Goal: Information Seeking & Learning: Check status

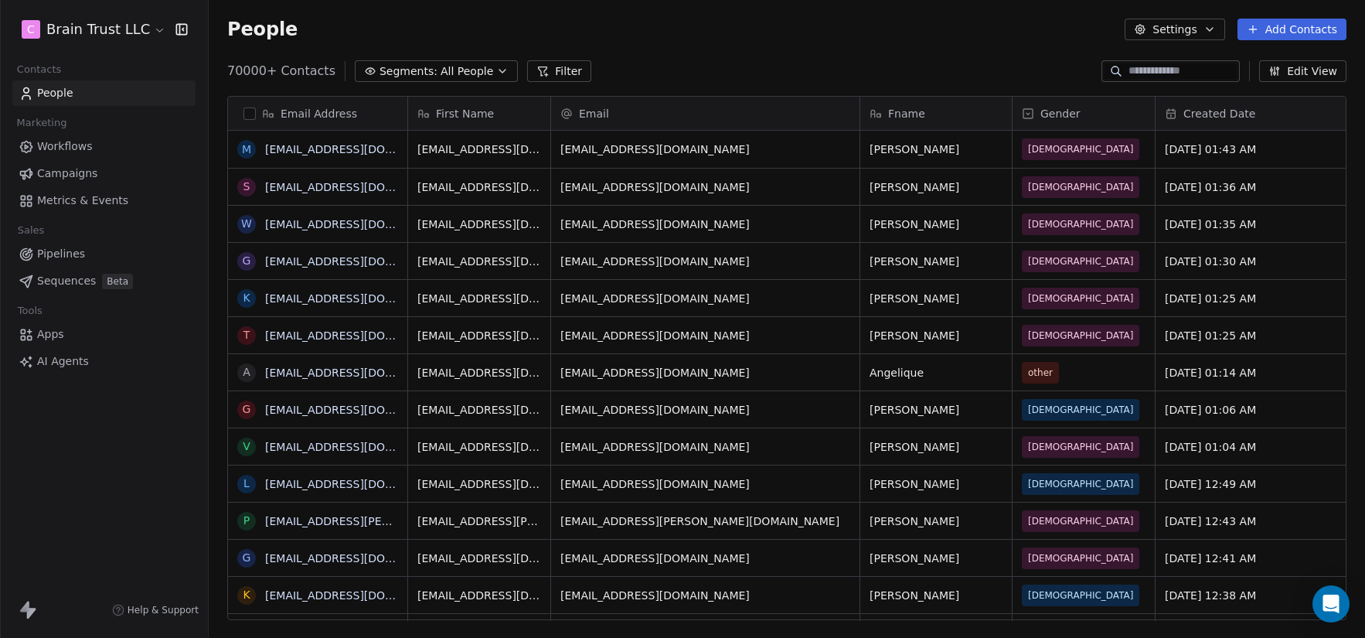
scroll to position [550, 1145]
click at [84, 174] on span "Campaigns" at bounding box center [67, 173] width 60 height 16
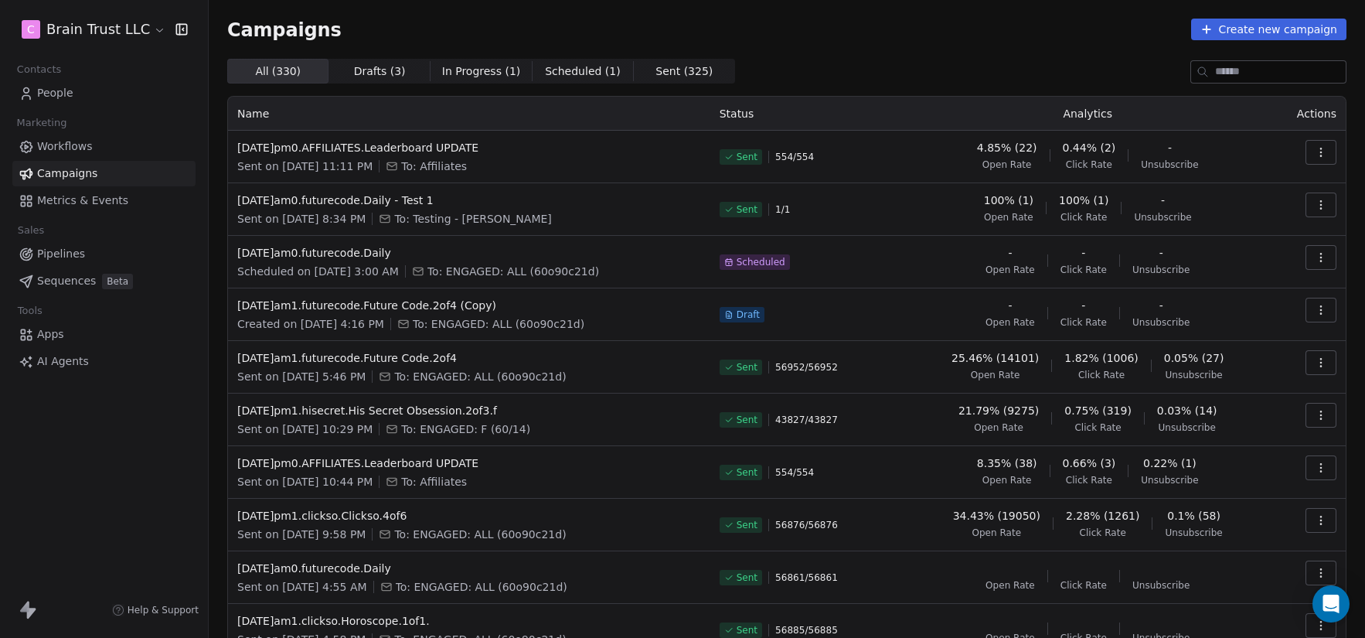
click at [79, 196] on span "Metrics & Events" at bounding box center [82, 201] width 91 height 16
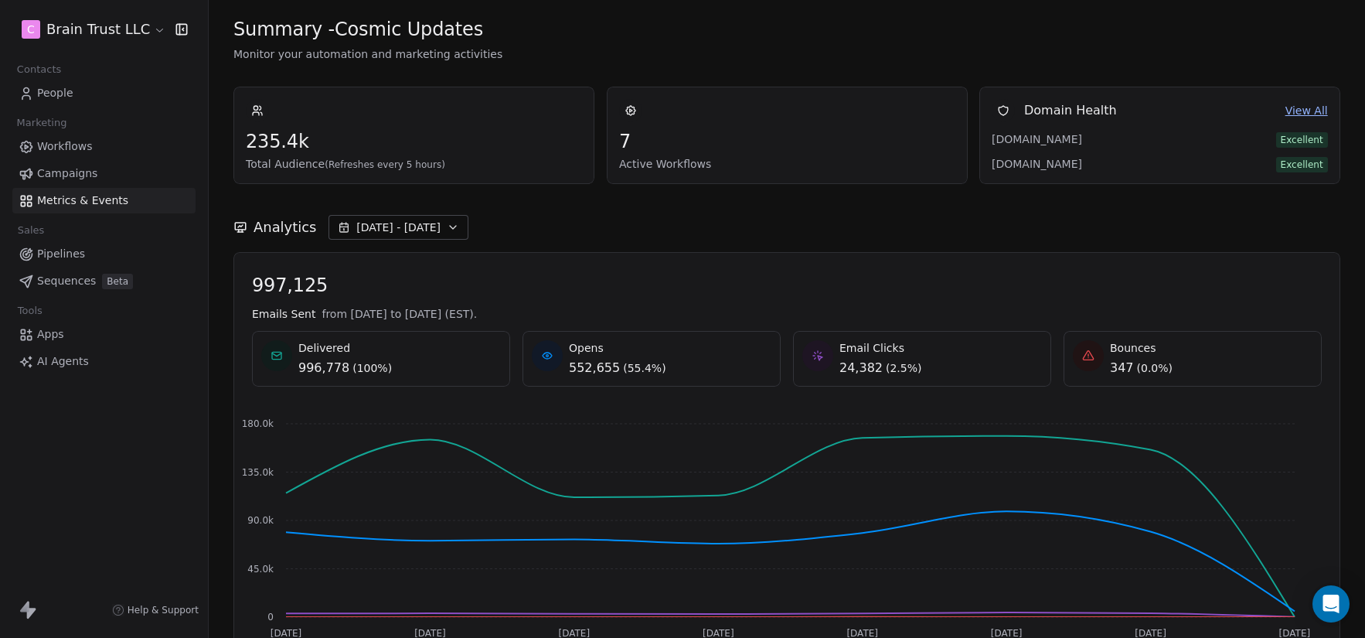
click at [65, 175] on span "Campaigns" at bounding box center [67, 173] width 60 height 16
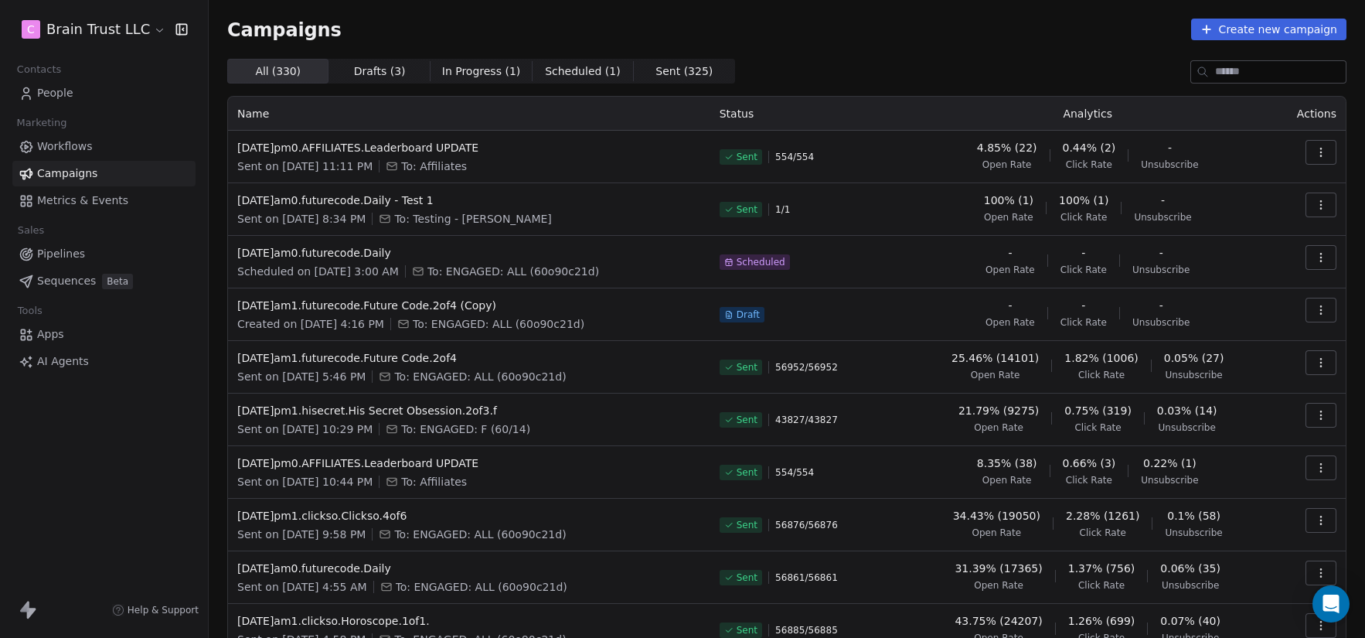
click at [1320, 147] on button "button" at bounding box center [1321, 152] width 31 height 25
click at [1320, 147] on html "C Brain Trust LLC Contacts People Marketing Workflows Campaigns Metrics & Event…" at bounding box center [682, 319] width 1365 height 638
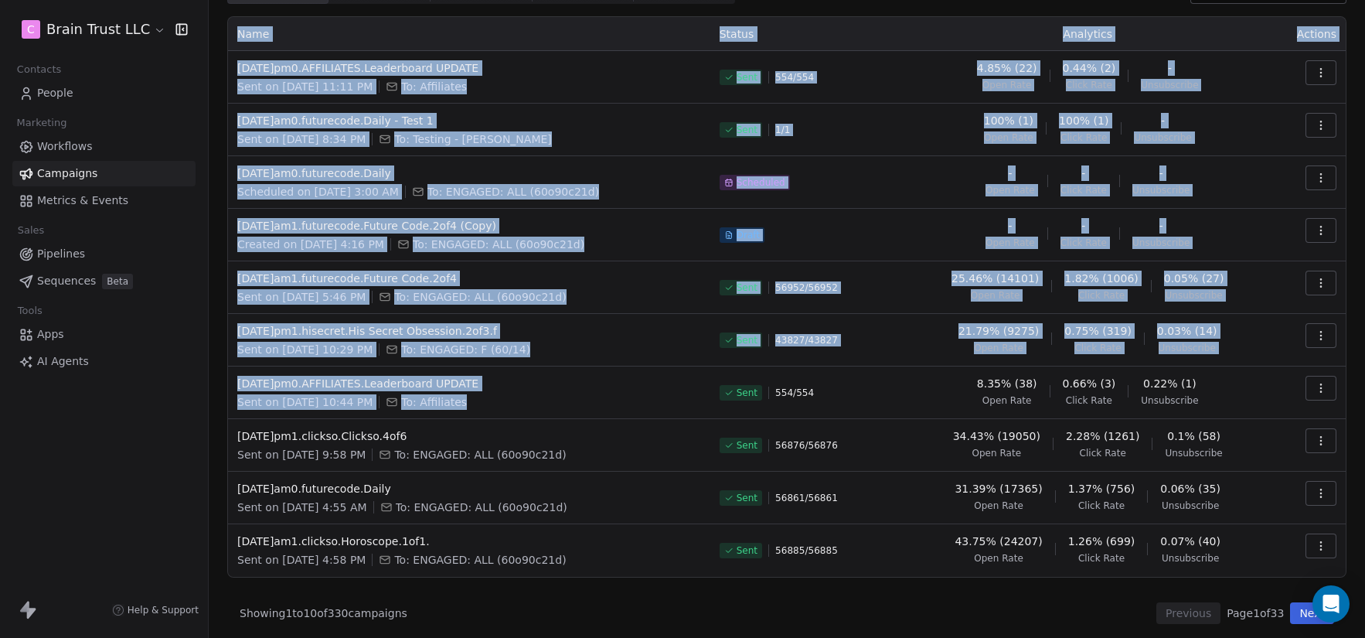
scroll to position [84, 0]
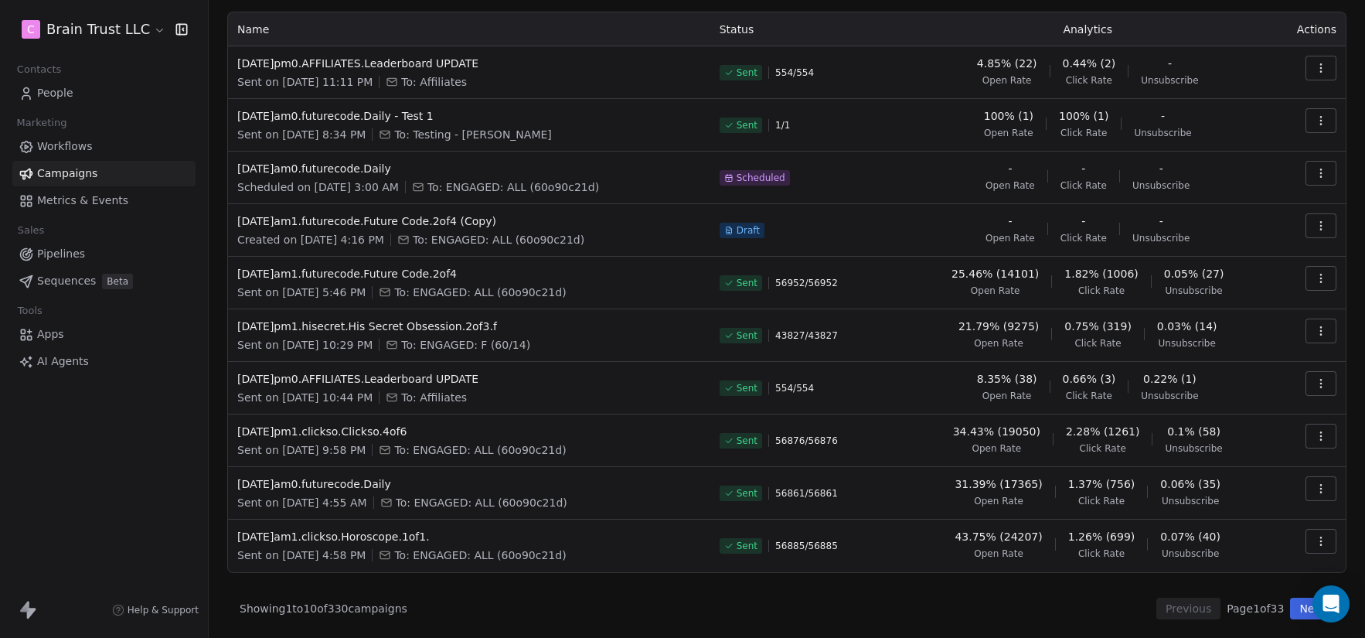
drag, startPoint x: 228, startPoint y: 111, endPoint x: 1358, endPoint y: 554, distance: 1213.3
click at [1358, 554] on div "Campaigns Create new campaign All ( 330 ) All ( 330 ) Drafts ( 3 ) Drafts ( 3 )…" at bounding box center [787, 319] width 1157 height 638
copy thead
click at [867, 195] on td "Scheduled" at bounding box center [806, 178] width 193 height 53
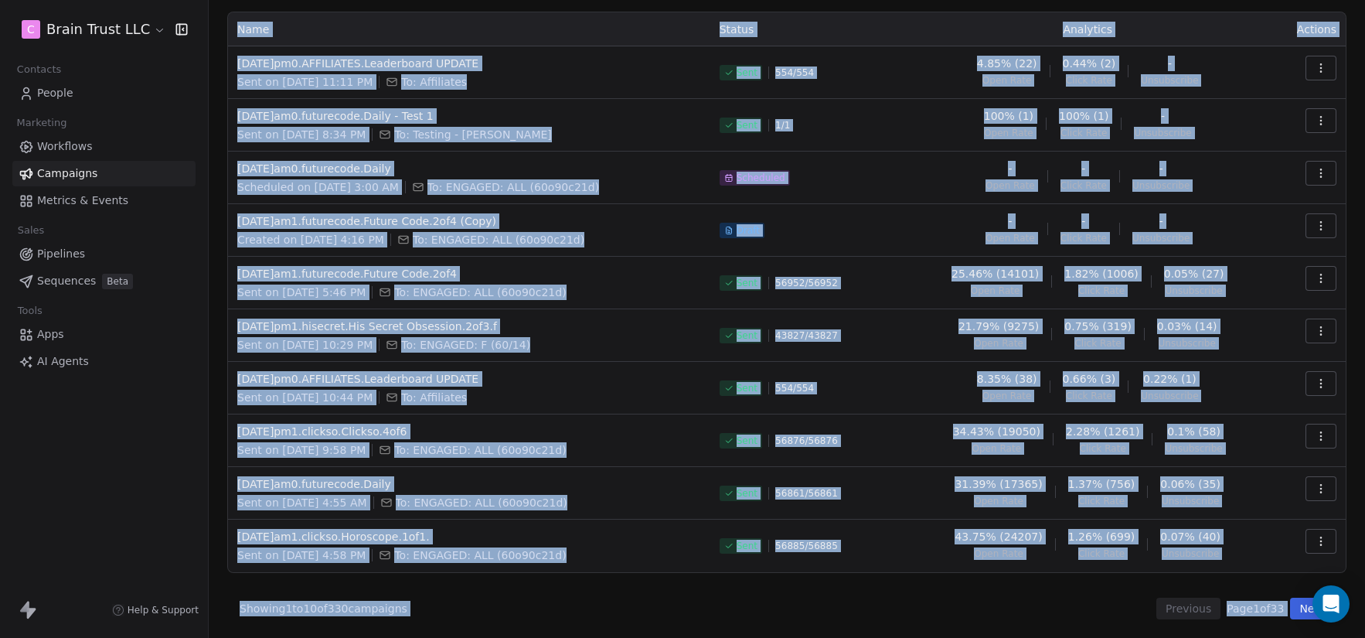
drag, startPoint x: 221, startPoint y: 27, endPoint x: 1341, endPoint y: 622, distance: 1268.6
click at [1341, 622] on div "Campaigns Create new campaign All ( 330 ) All ( 330 ) Drafts ( 3 ) Drafts ( 3 )…" at bounding box center [787, 277] width 1157 height 722
copy body "Campaigns Create new campaign All ( 330 ) All ( 330 ) Drafts ( 3 ) Drafts ( 3 )…"
click at [883, 214] on div "Draft" at bounding box center [807, 230] width 175 height 34
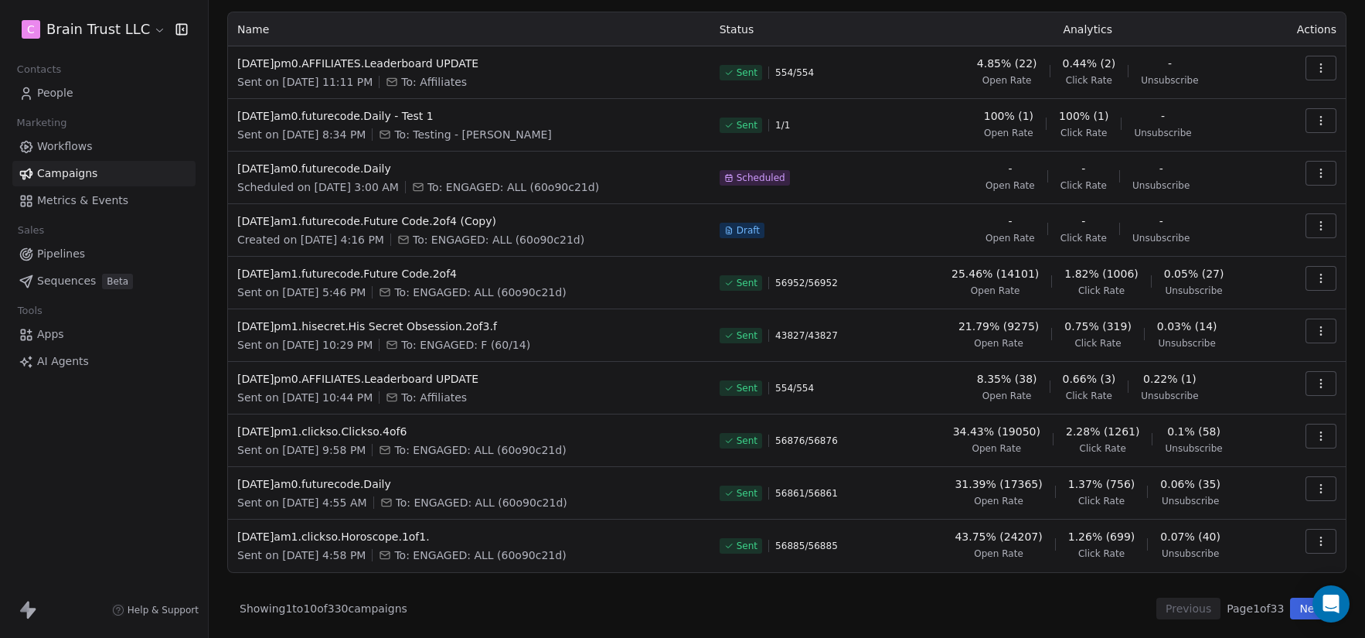
scroll to position [81, 0]
click at [1290, 609] on button "Next" at bounding box center [1312, 612] width 44 height 22
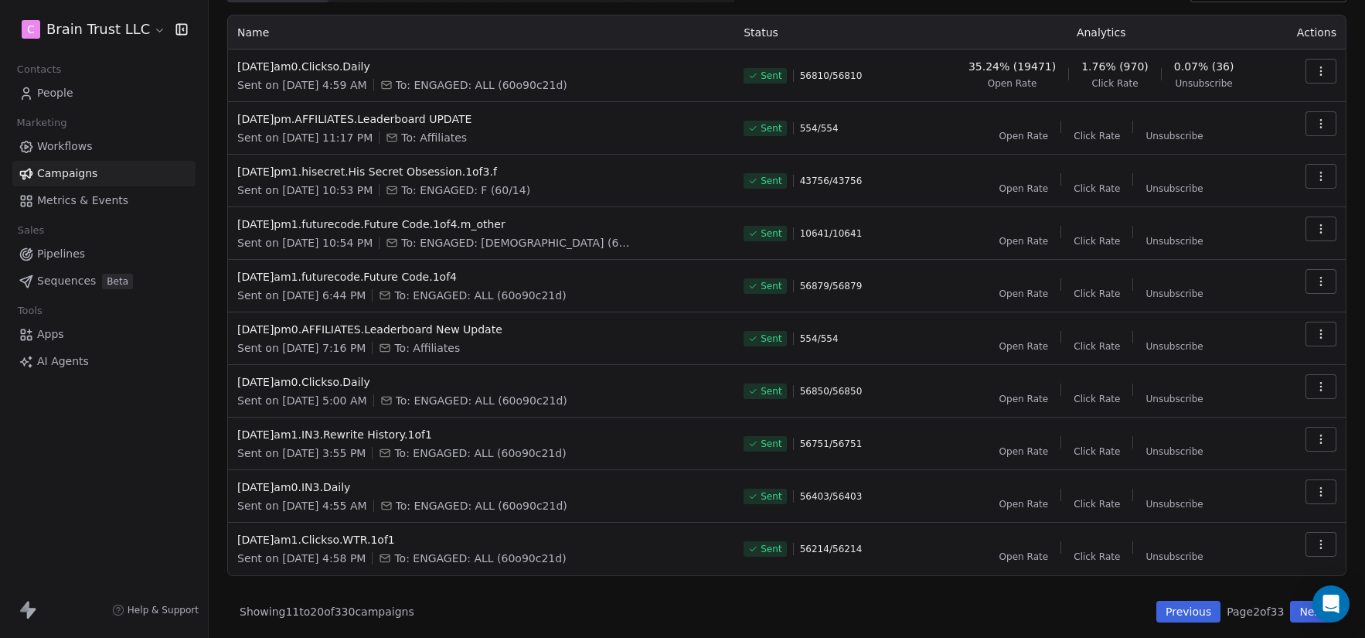
click at [1290, 609] on button "Next" at bounding box center [1312, 612] width 44 height 22
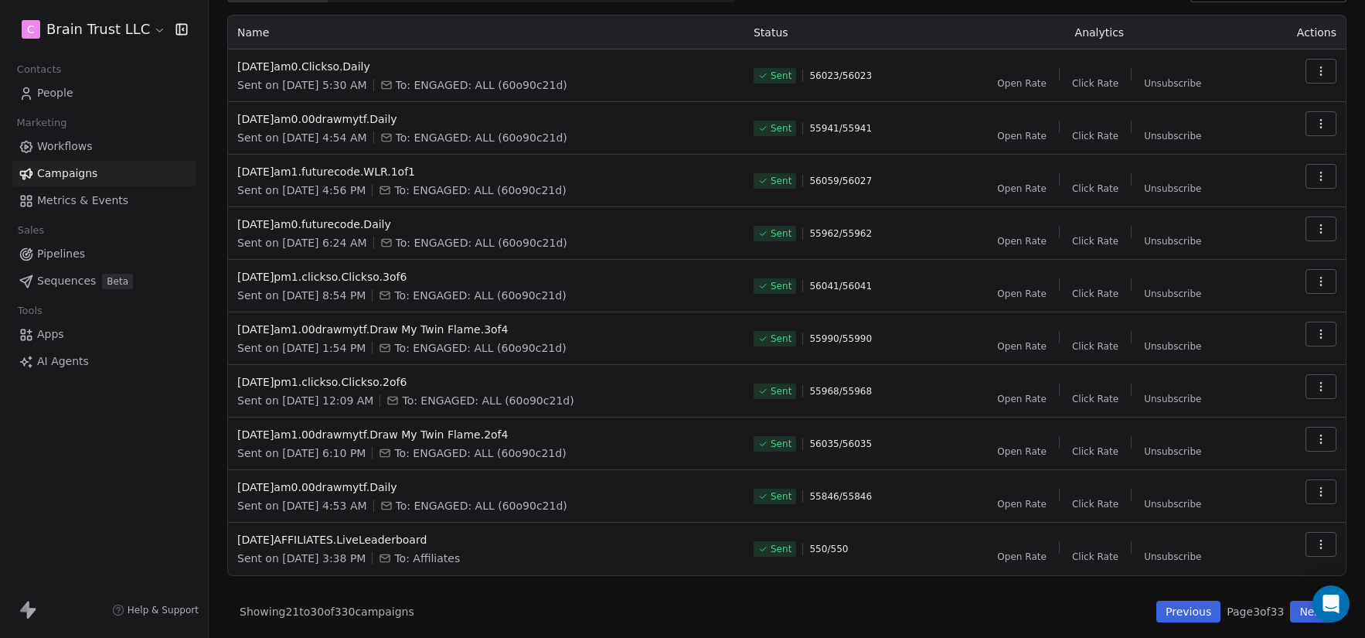
click at [1290, 609] on button "Next" at bounding box center [1312, 612] width 44 height 22
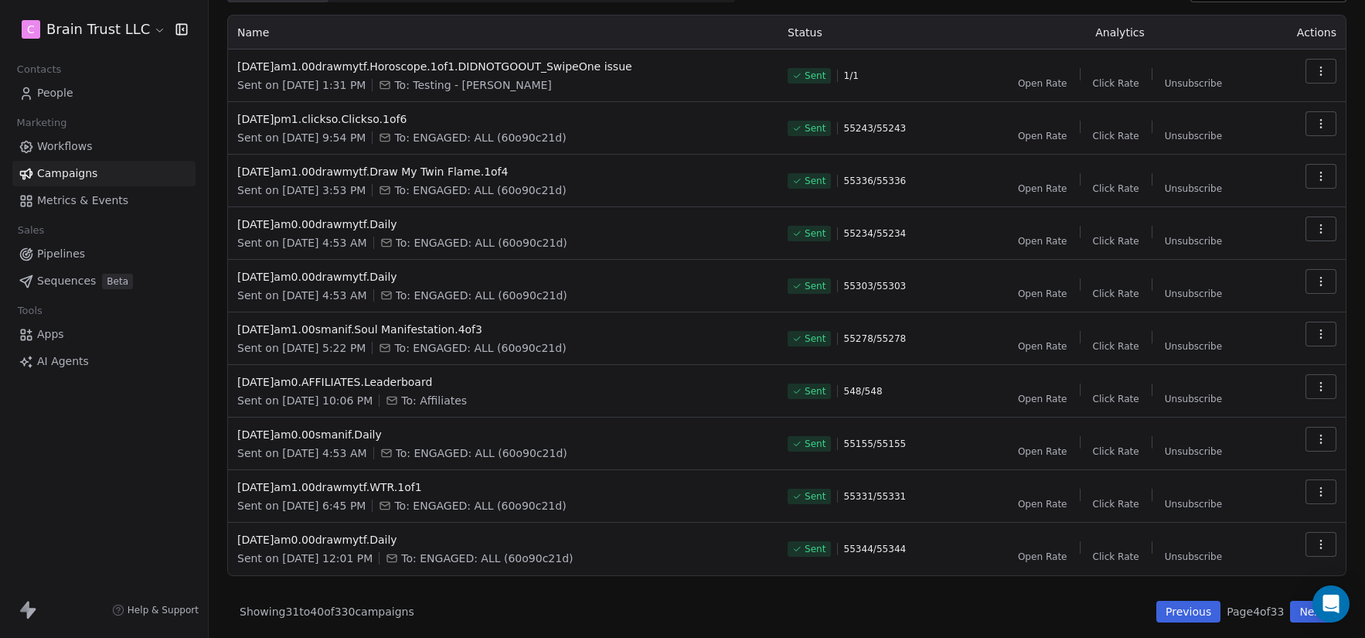
click at [1290, 609] on button "Next" at bounding box center [1312, 612] width 44 height 22
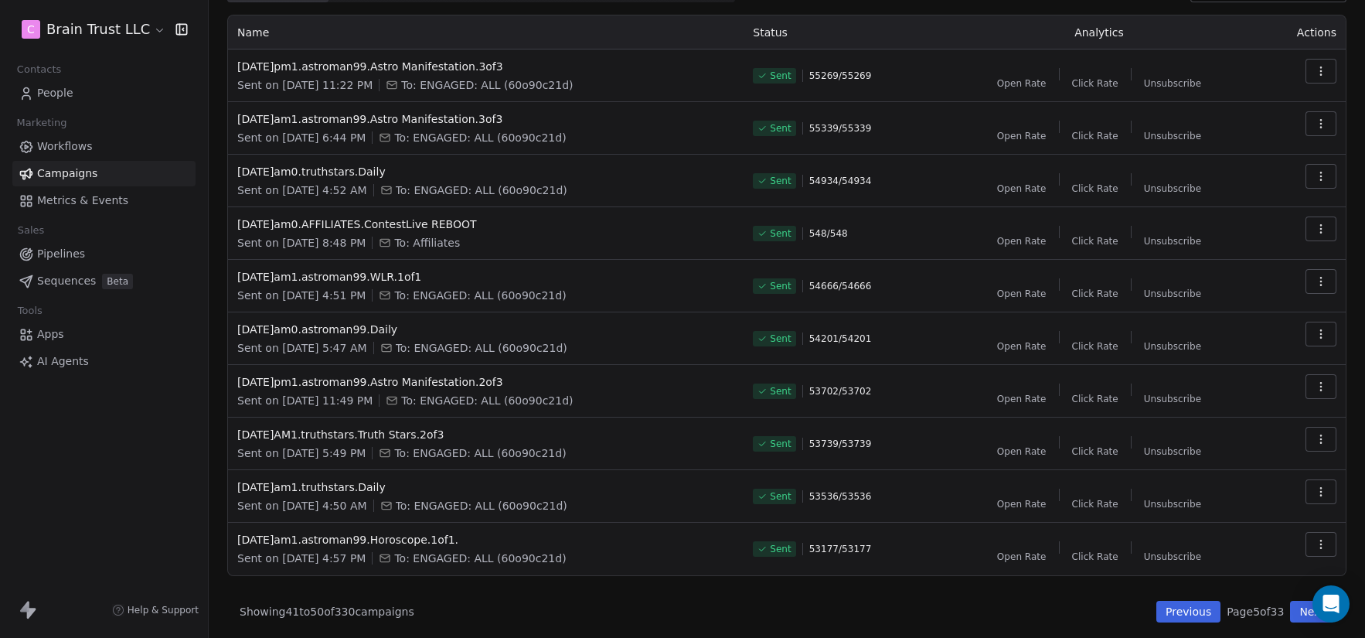
click at [1290, 609] on button "Next" at bounding box center [1312, 612] width 44 height 22
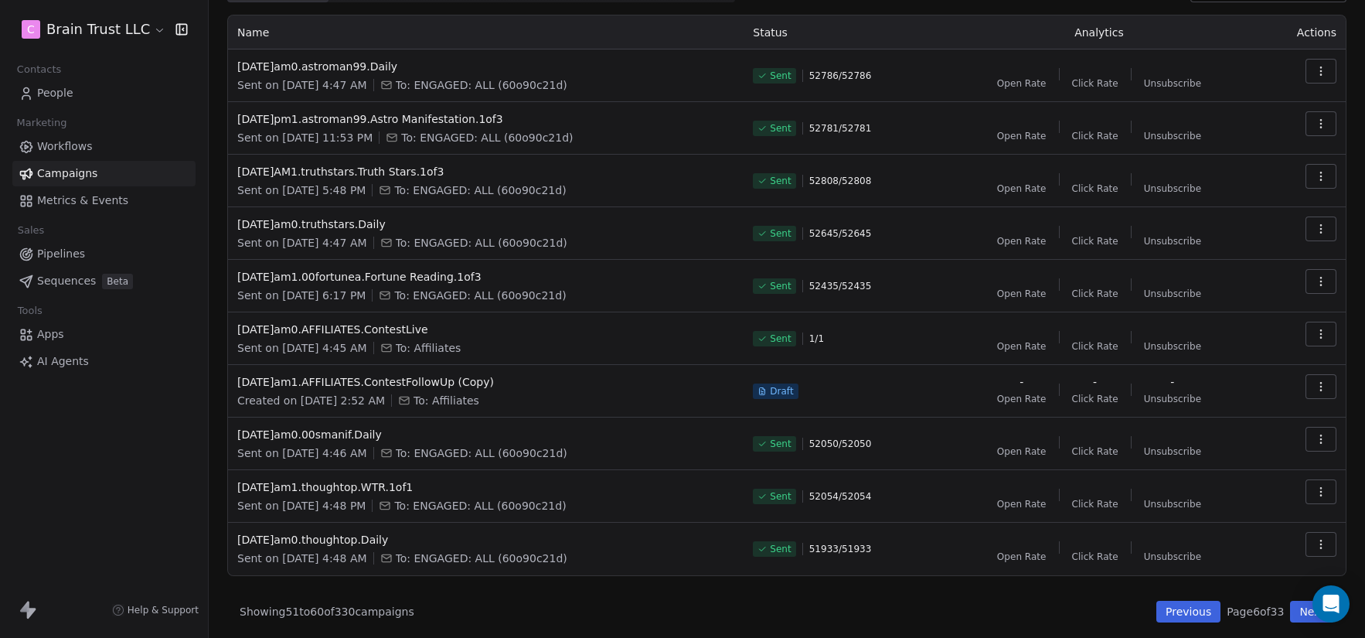
click at [1290, 609] on button "Next" at bounding box center [1312, 612] width 44 height 22
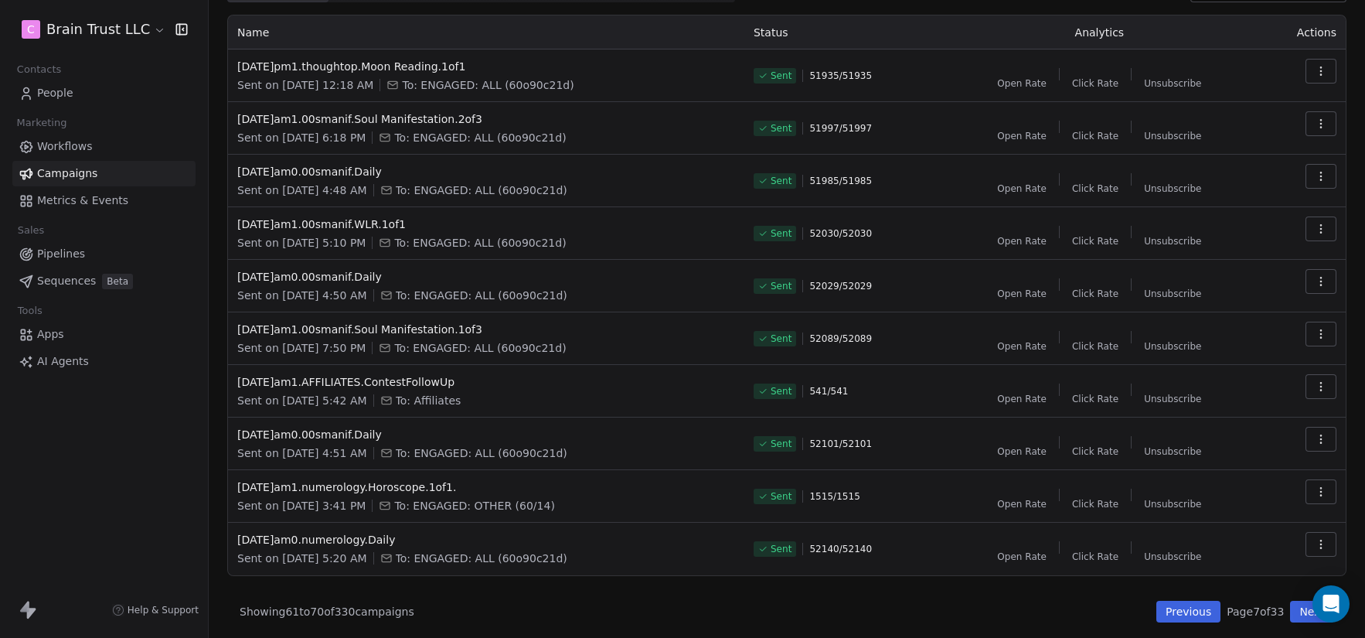
click at [1290, 609] on button "Next" at bounding box center [1312, 612] width 44 height 22
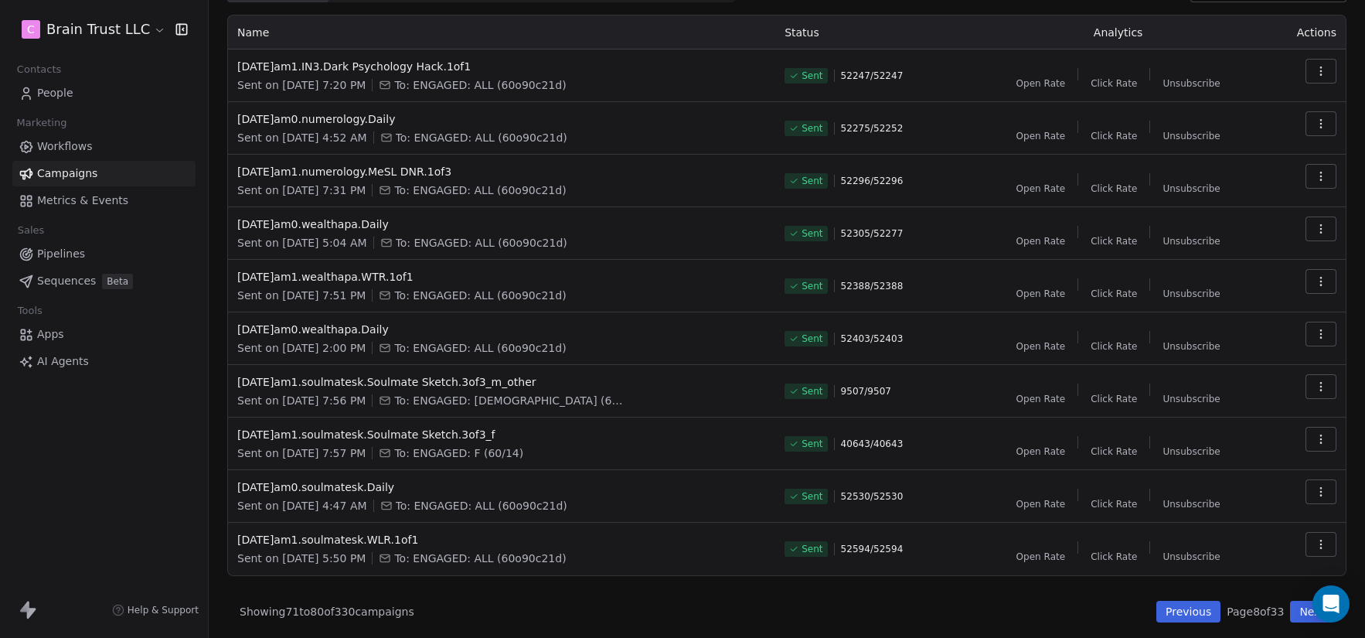
click at [1290, 609] on button "Next" at bounding box center [1312, 612] width 44 height 22
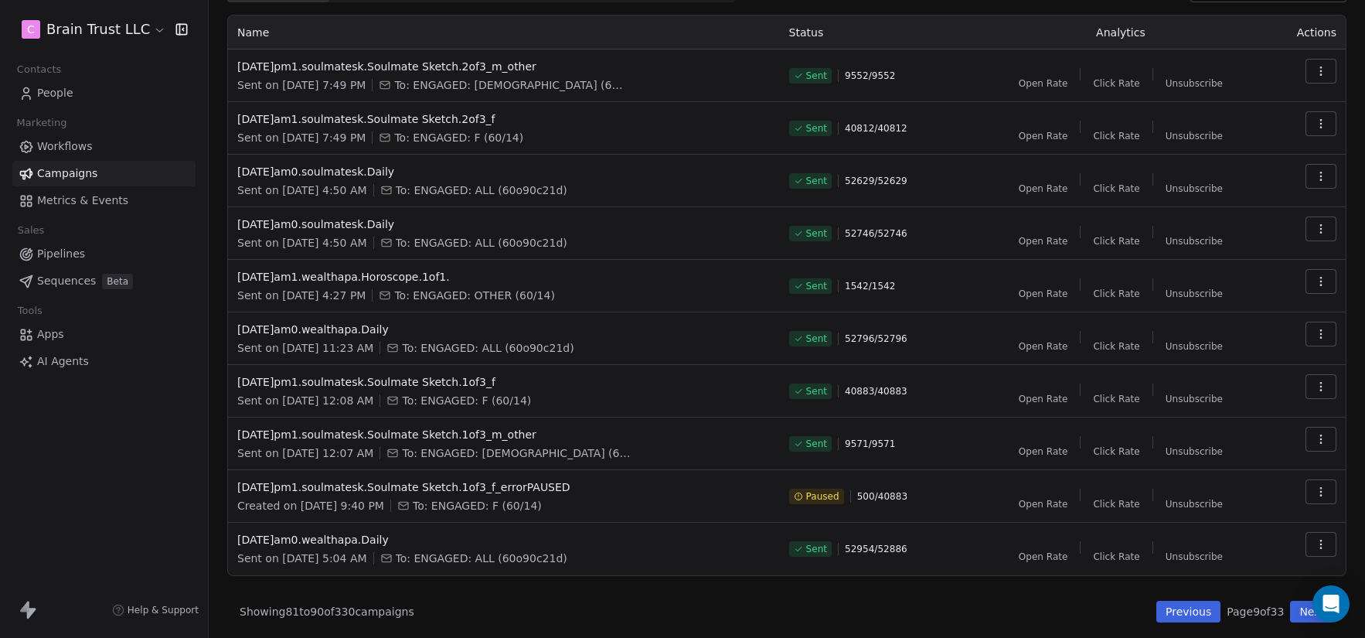
click at [1290, 609] on button "Next" at bounding box center [1312, 612] width 44 height 22
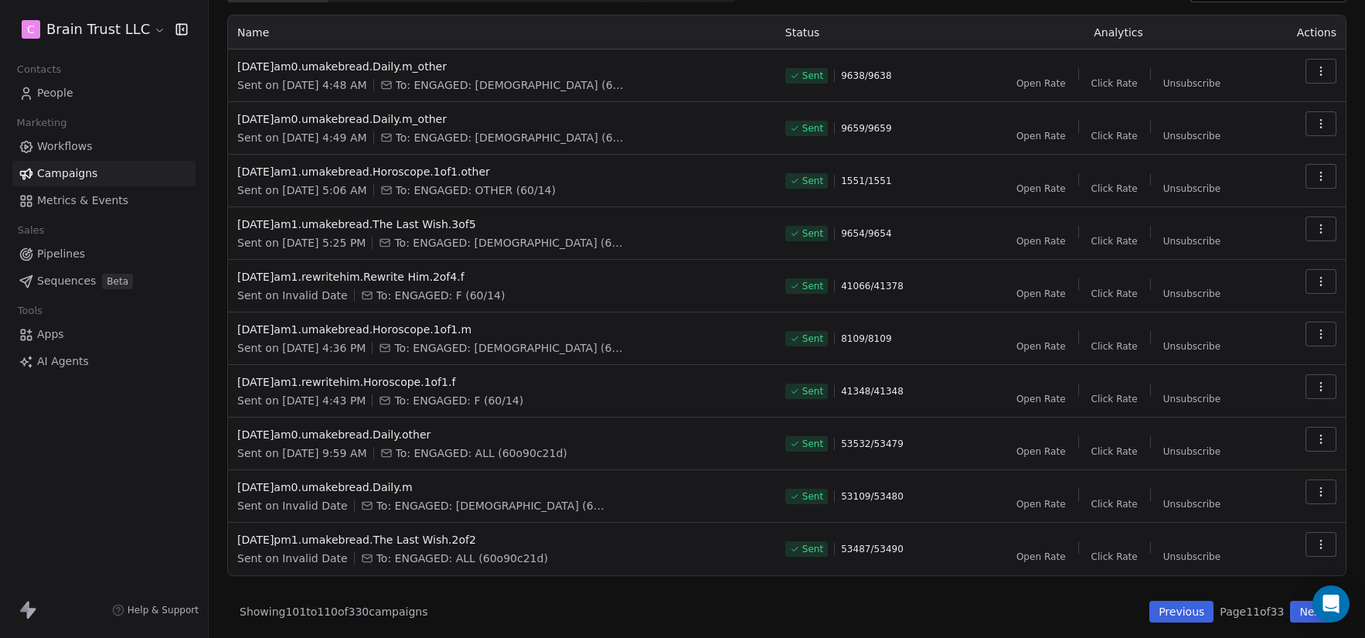
click at [1290, 609] on button "Next" at bounding box center [1312, 612] width 44 height 22
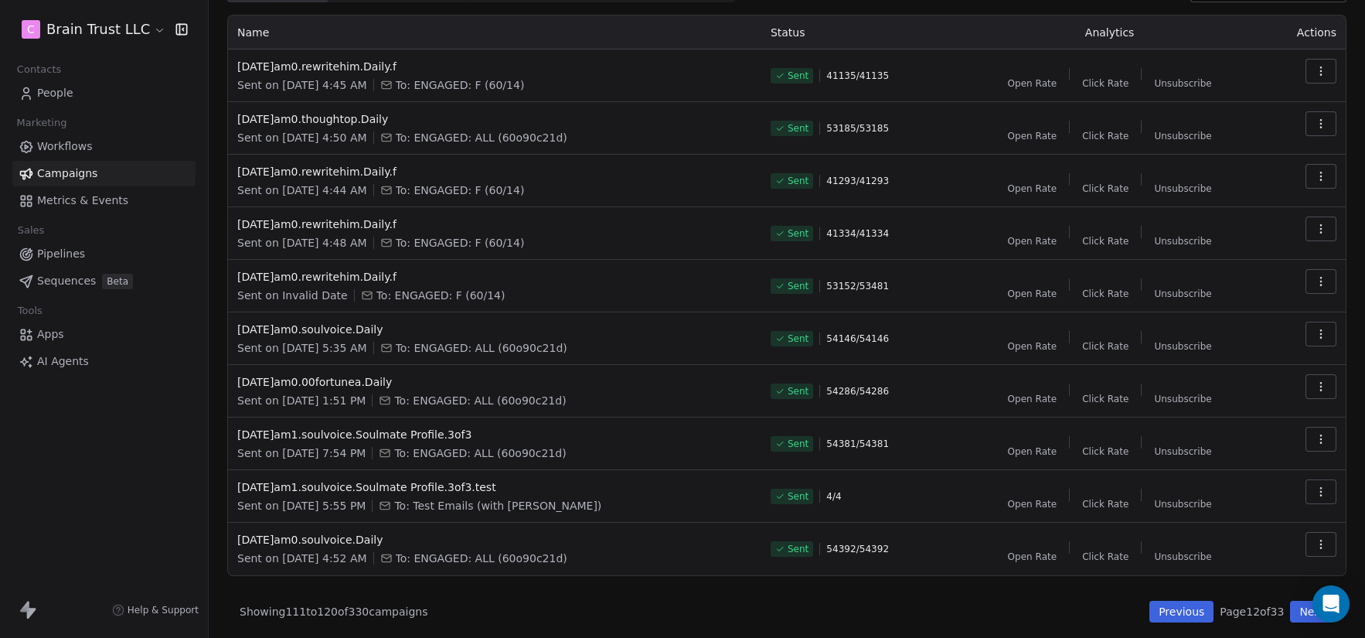
click at [1290, 609] on button "Next" at bounding box center [1312, 612] width 44 height 22
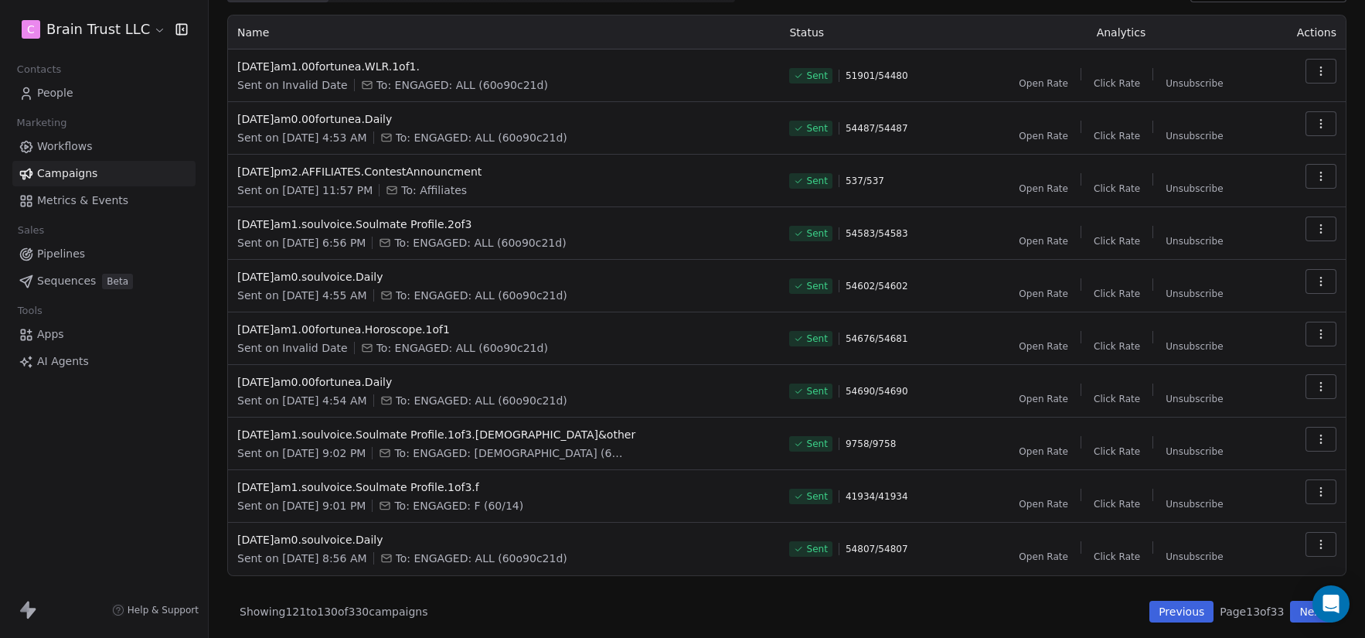
click at [1290, 609] on button "Next" at bounding box center [1312, 612] width 44 height 22
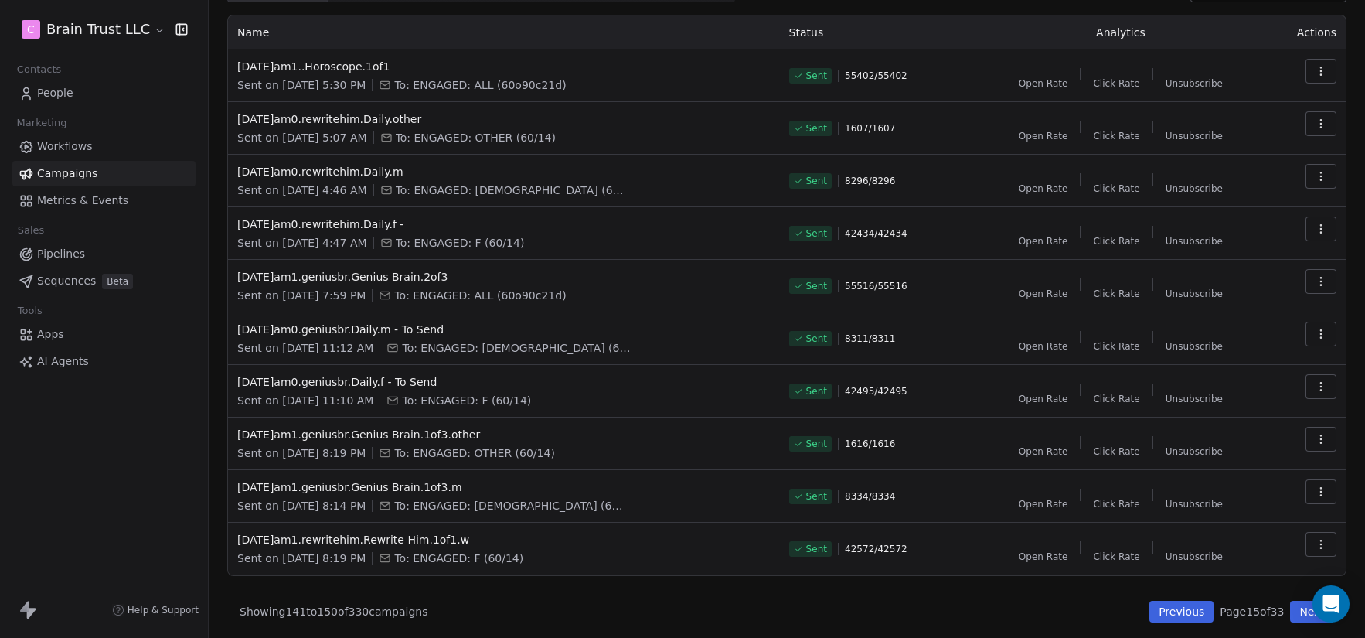
click at [1290, 609] on button "Next" at bounding box center [1312, 612] width 44 height 22
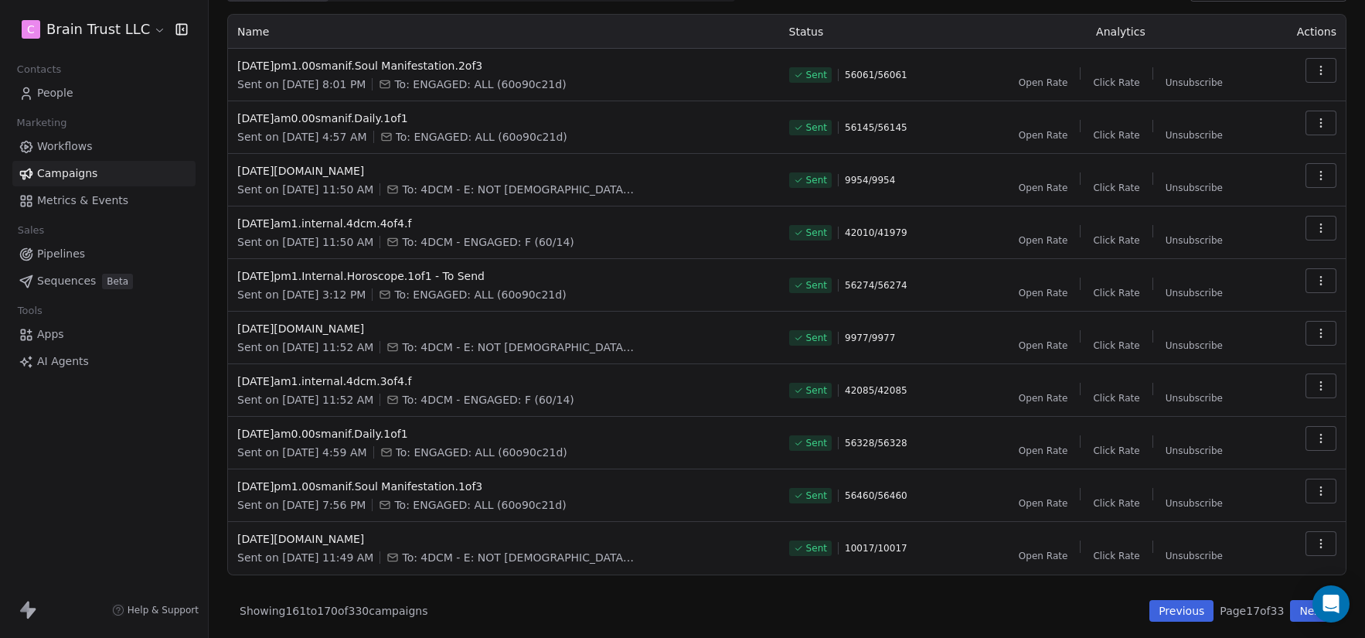
scroll to position [84, 0]
click at [1177, 613] on button "Previous" at bounding box center [1182, 609] width 64 height 22
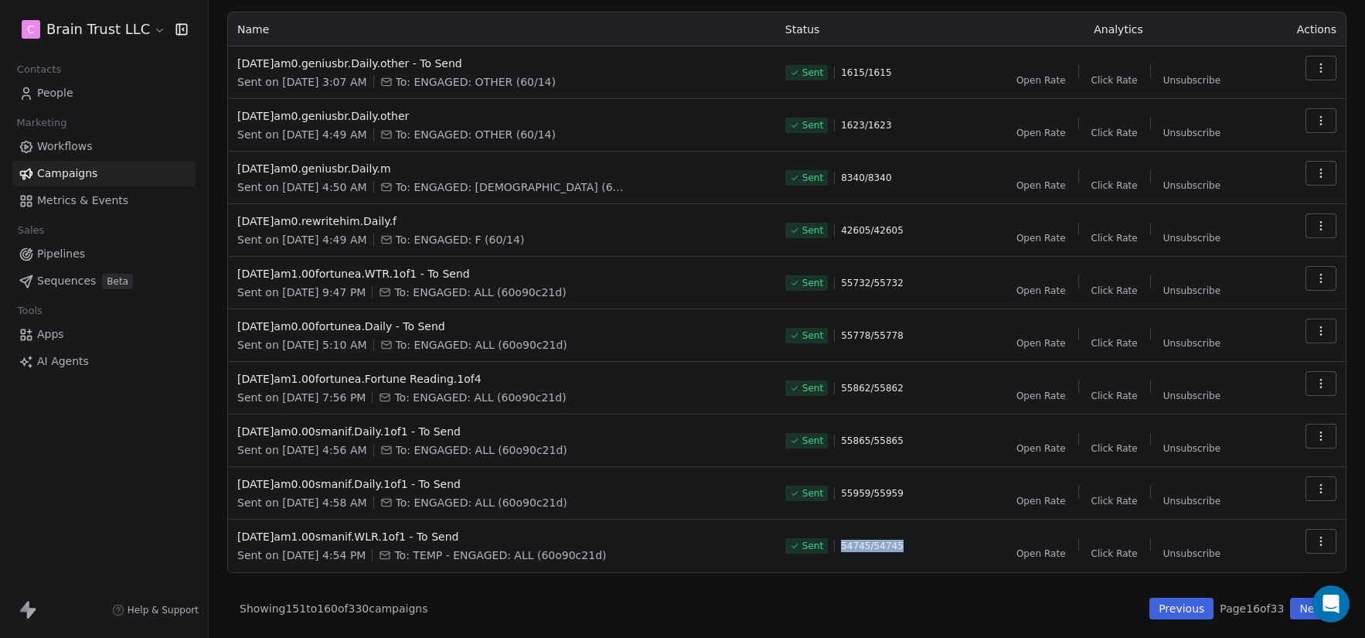
drag, startPoint x: 904, startPoint y: 544, endPoint x: 898, endPoint y: 525, distance: 20.3
click at [898, 525] on td "Sent 54745 / 54745" at bounding box center [872, 546] width 193 height 53
click at [872, 545] on span "54745 / 54745" at bounding box center [872, 546] width 63 height 12
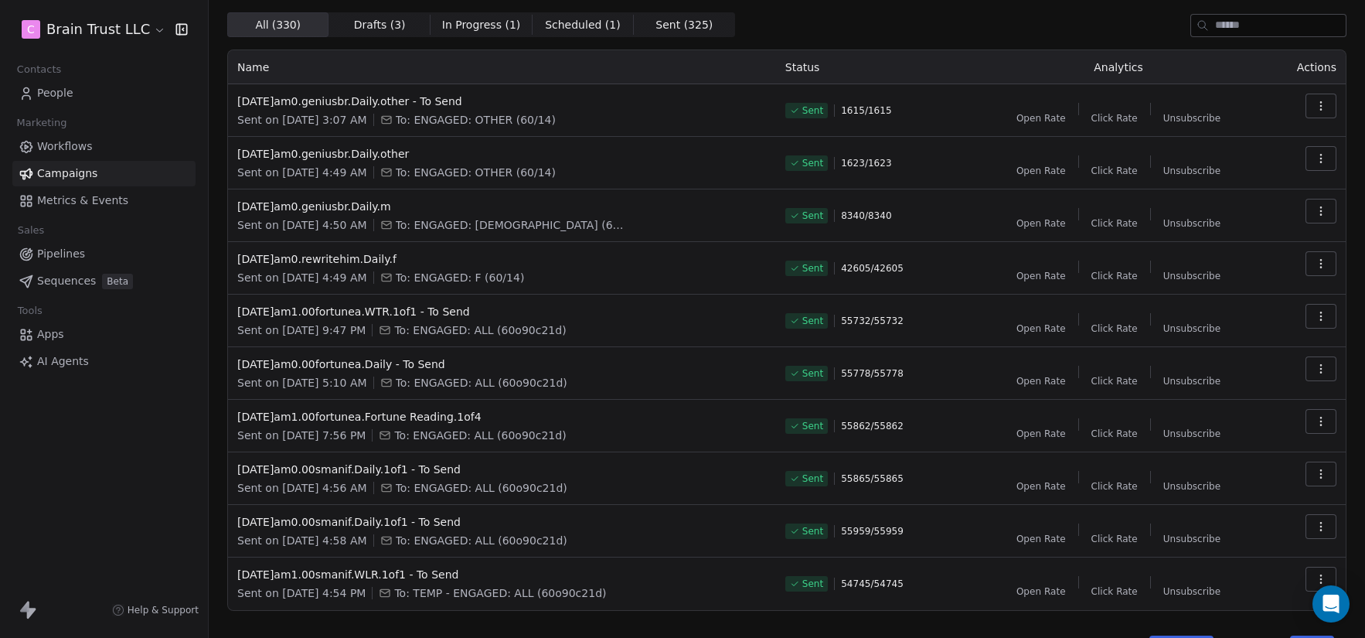
scroll to position [80, 0]
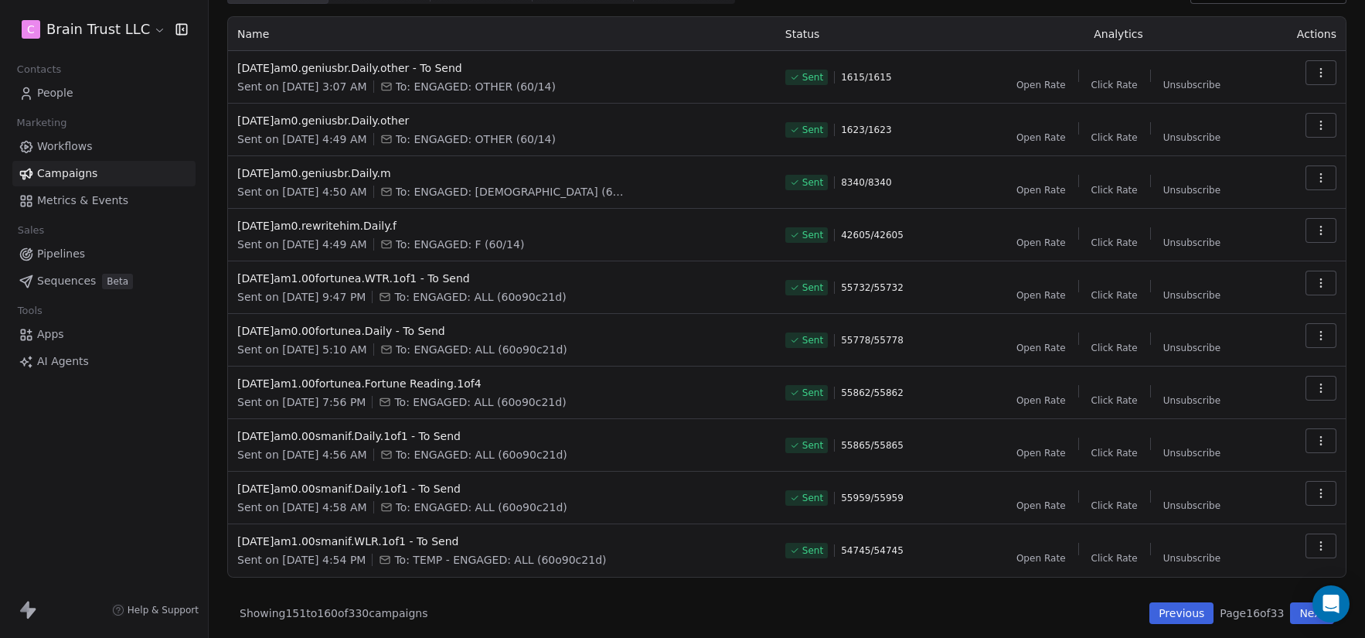
click at [741, 194] on div "Sent on [DATE] 4:50 AM To: ENGAGED: [DEMOGRAPHIC_DATA] (60/14)" at bounding box center [502, 191] width 530 height 15
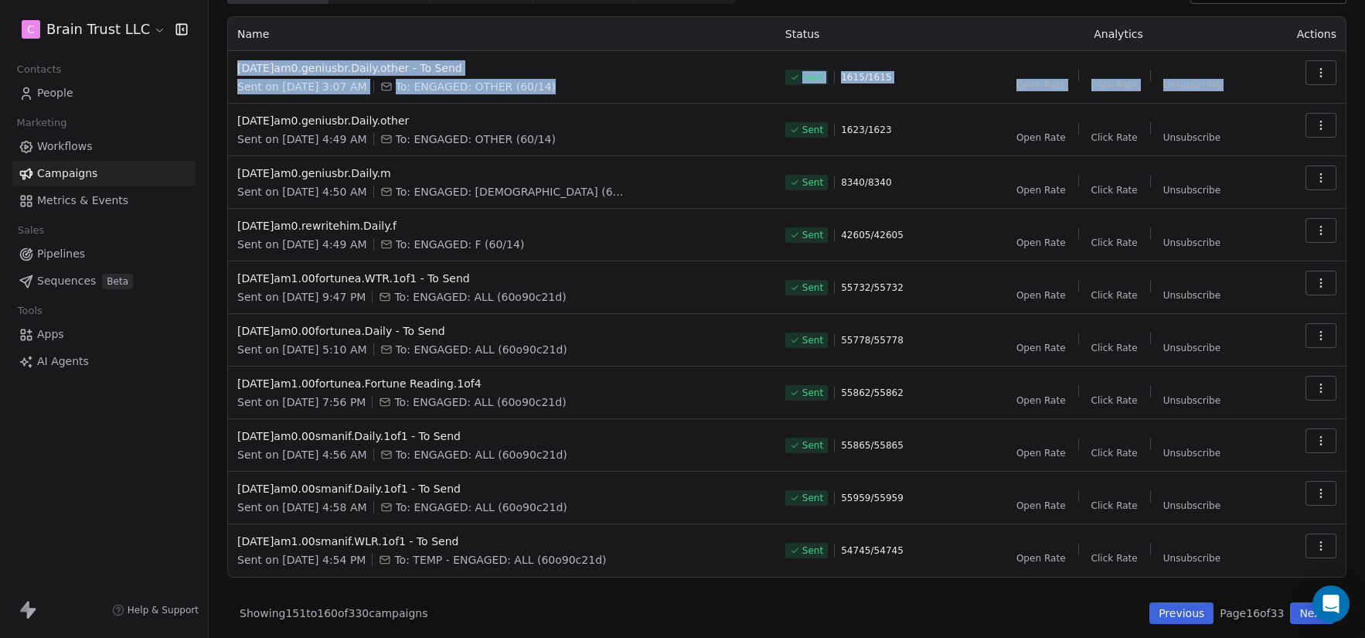
drag, startPoint x: 229, startPoint y: 65, endPoint x: 1312, endPoint y: 77, distance: 1083.2
click at [1312, 77] on tr "[DATE]am0.geniusbr.Daily.other - To Send Sent on [DATE] 3:07 AM To: ENGAGED: OT…" at bounding box center [787, 77] width 1118 height 53
copy tr "[DATE]am0.geniusbr.Daily.other - To Send Sent on [DATE] 3:07 AM To: ENGAGED: OT…"
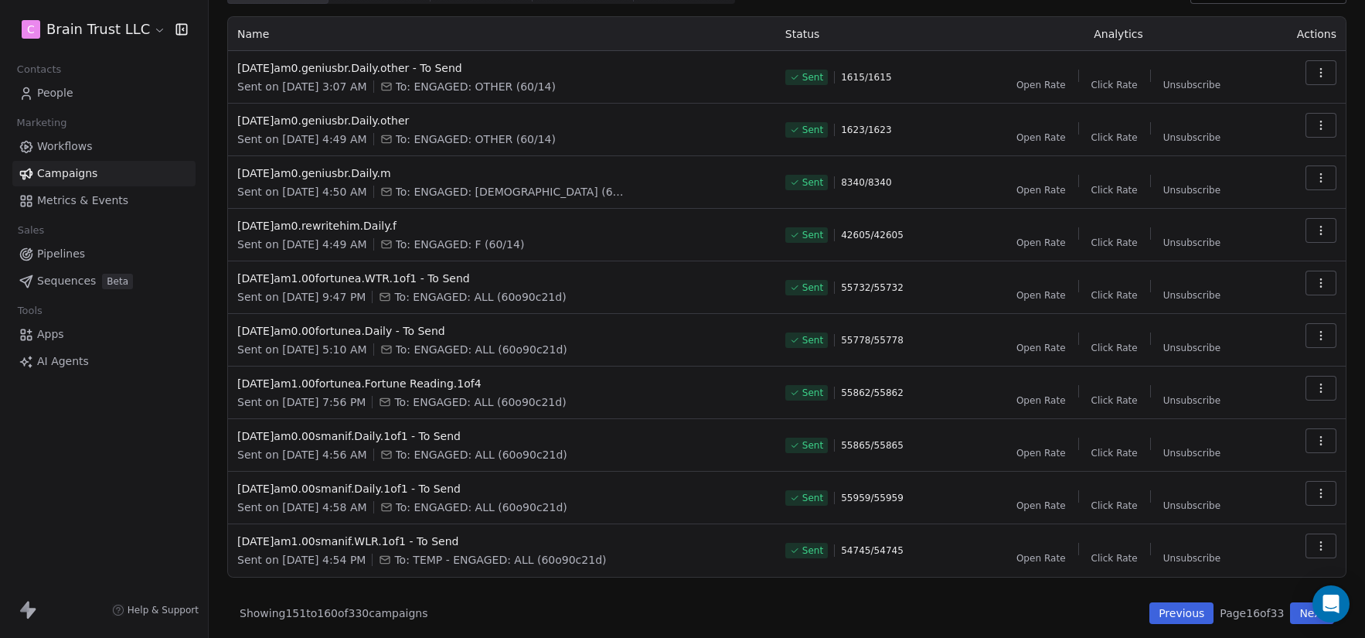
click at [674, 257] on td "[DATE]am0.rewritehim.Daily.f Sent on [DATE] 4:49 AM To: ENGAGED: F (60/14)" at bounding box center [502, 235] width 548 height 53
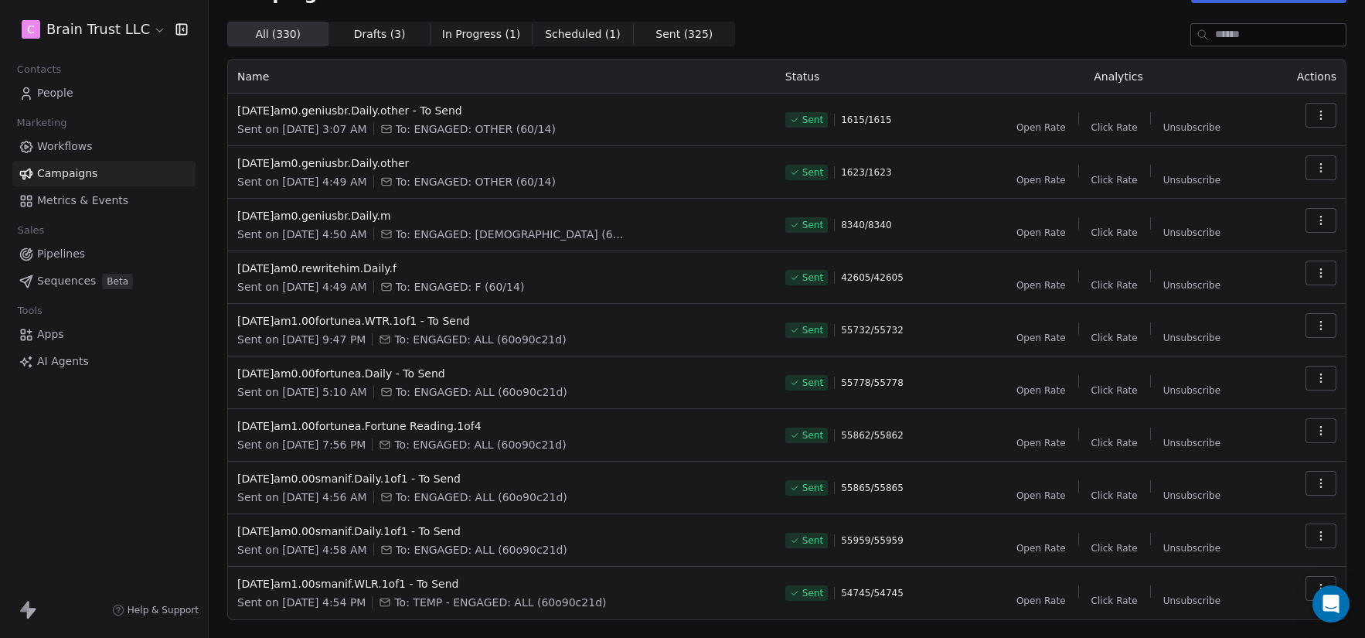
scroll to position [38, 0]
click at [80, 197] on span "Metrics & Events" at bounding box center [82, 201] width 91 height 16
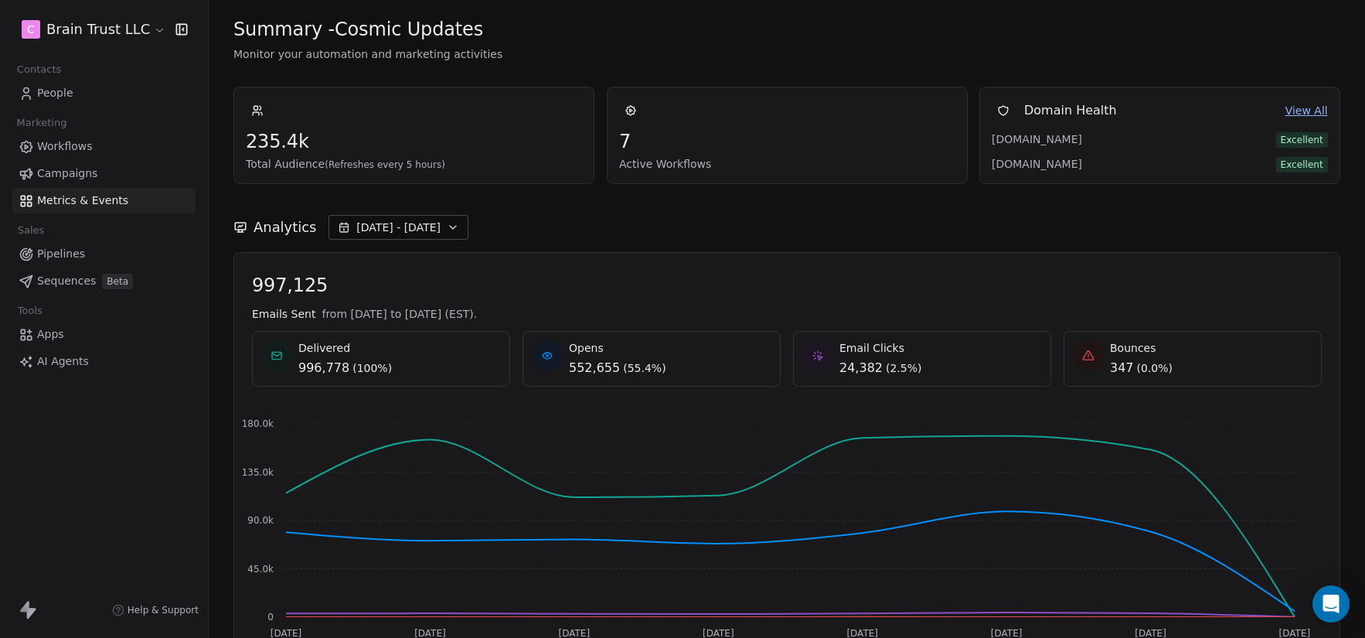
click at [436, 230] on button "[DATE] - [DATE]" at bounding box center [399, 227] width 140 height 25
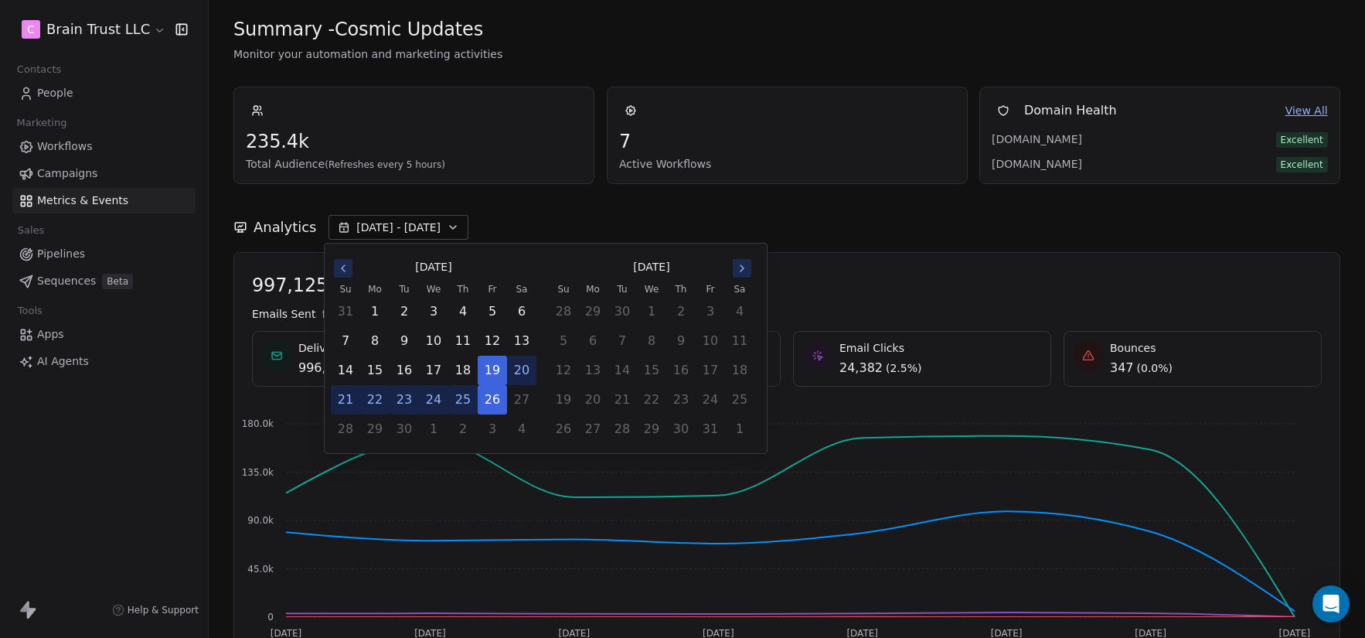
click at [436, 230] on button "[DATE] - [DATE]" at bounding box center [399, 227] width 140 height 25
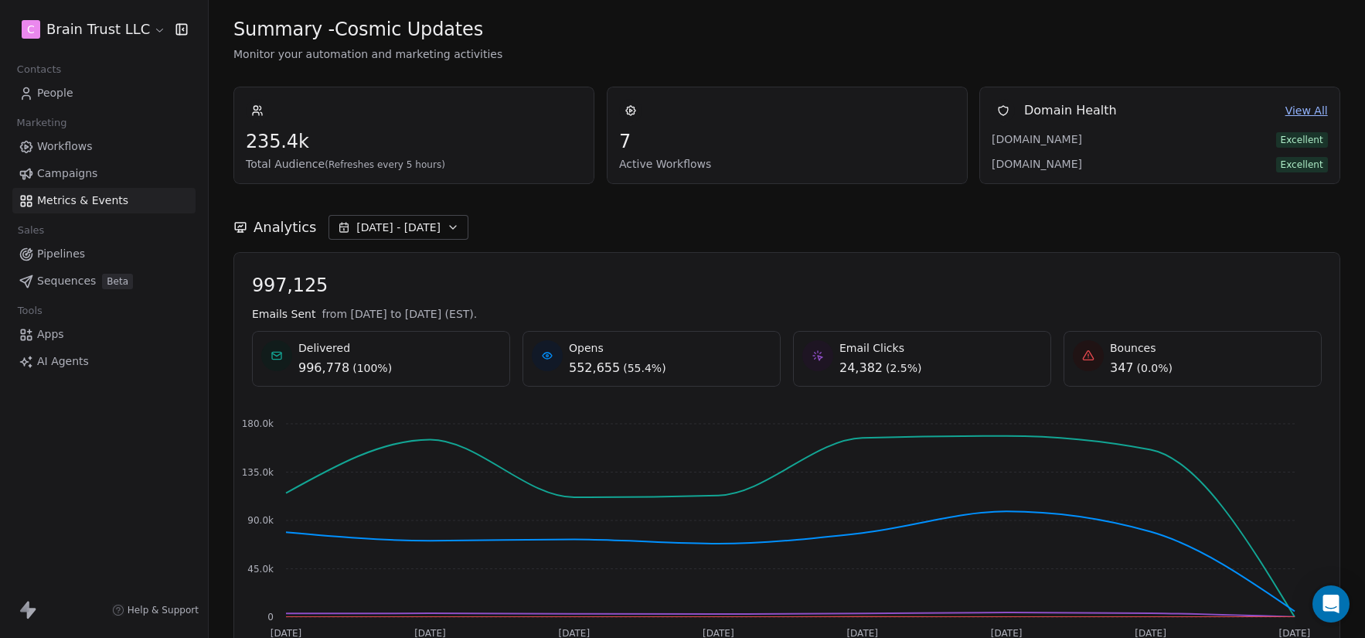
click at [447, 223] on icon "button" at bounding box center [453, 227] width 12 height 12
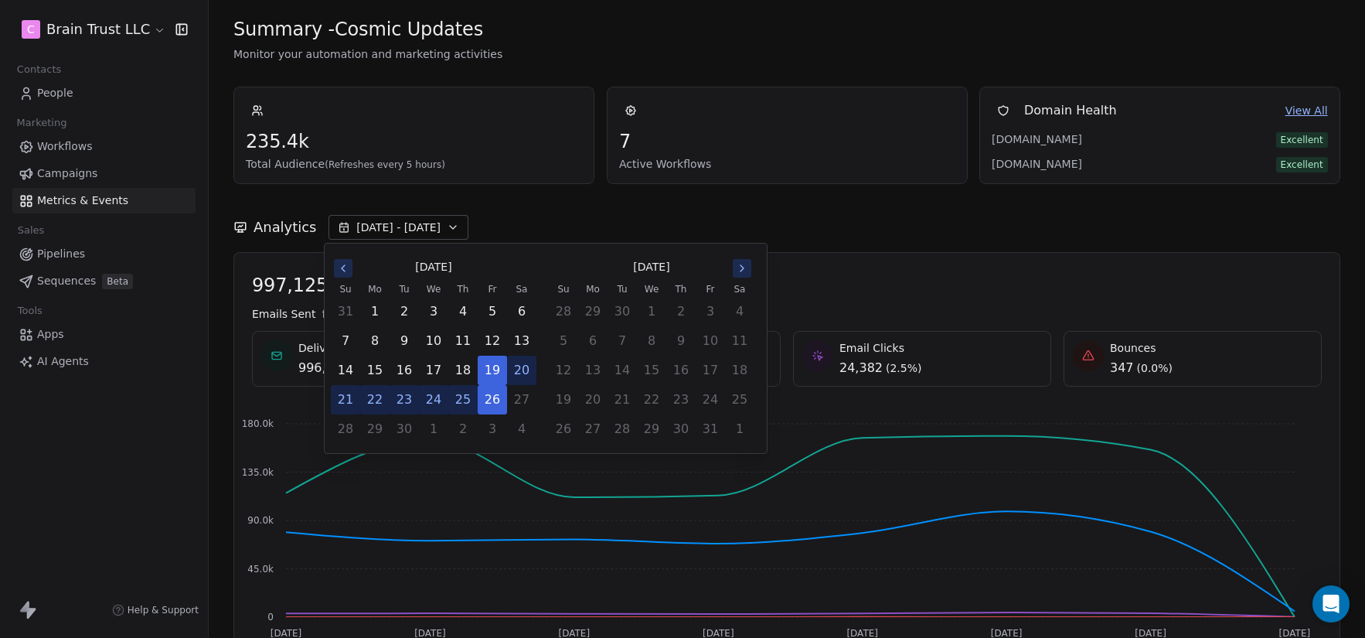
click at [332, 272] on div "[DATE]" at bounding box center [434, 267] width 206 height 29
click at [337, 272] on icon "Go to the Previous Month" at bounding box center [343, 268] width 12 height 12
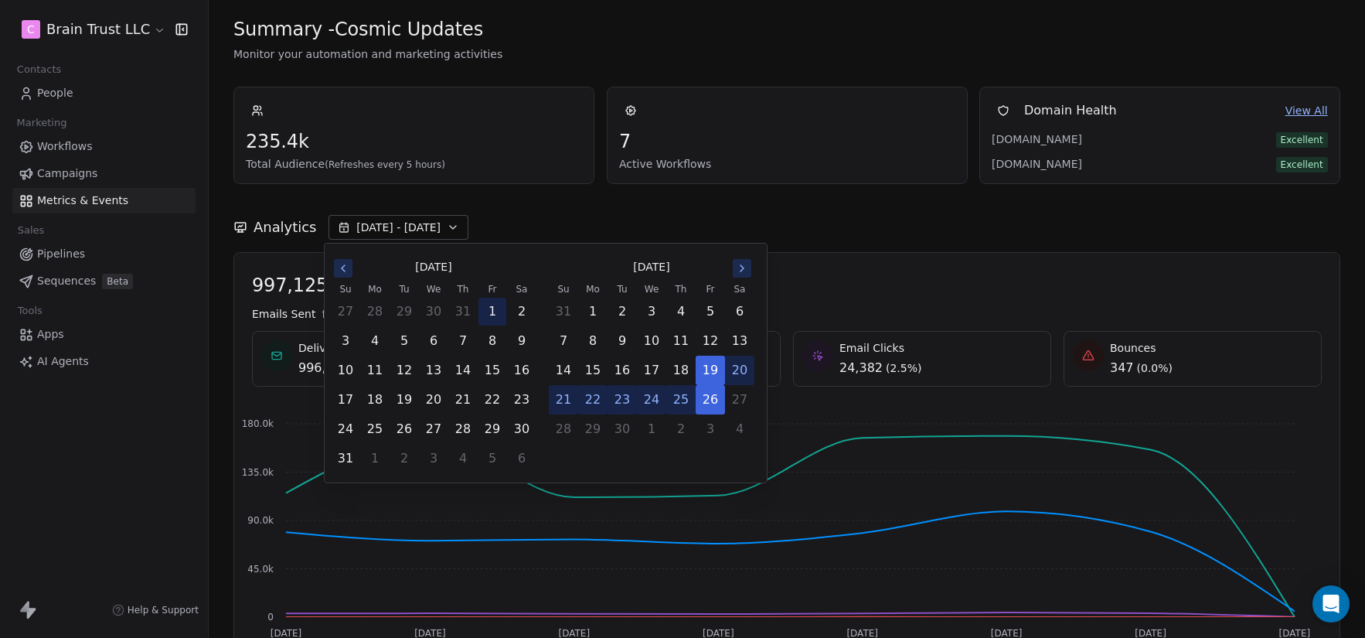
click at [497, 304] on button "1" at bounding box center [493, 312] width 28 height 28
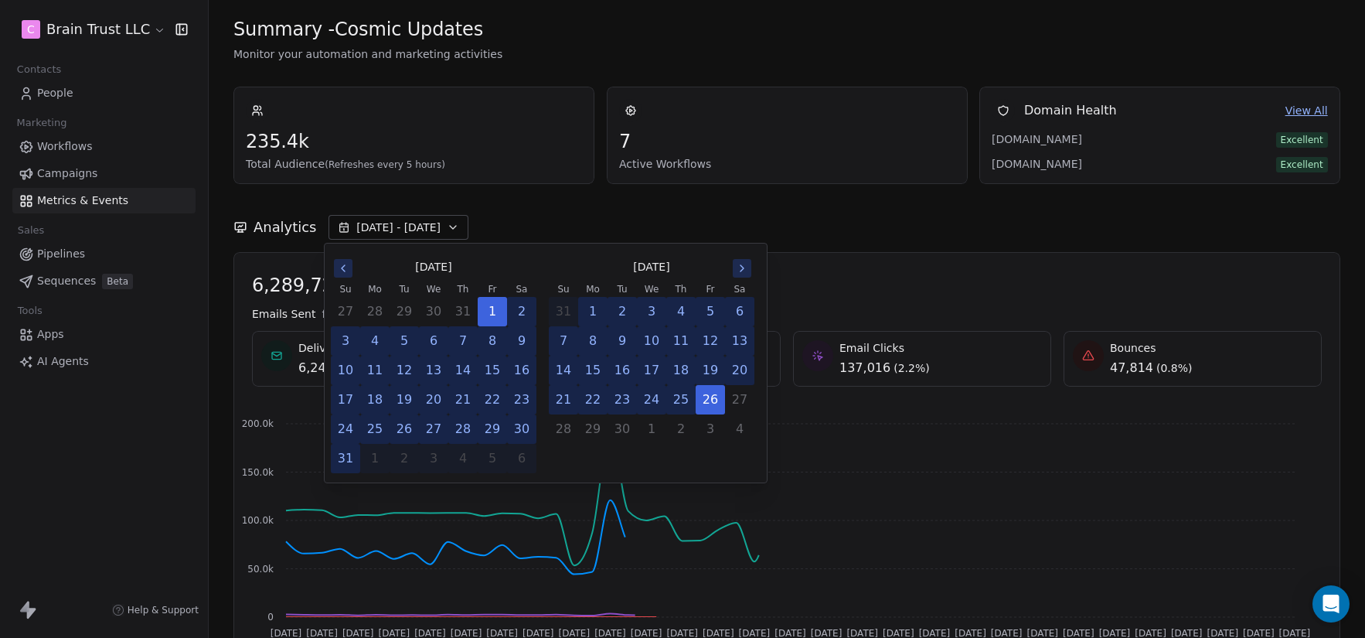
click at [346, 461] on button "31" at bounding box center [346, 459] width 28 height 28
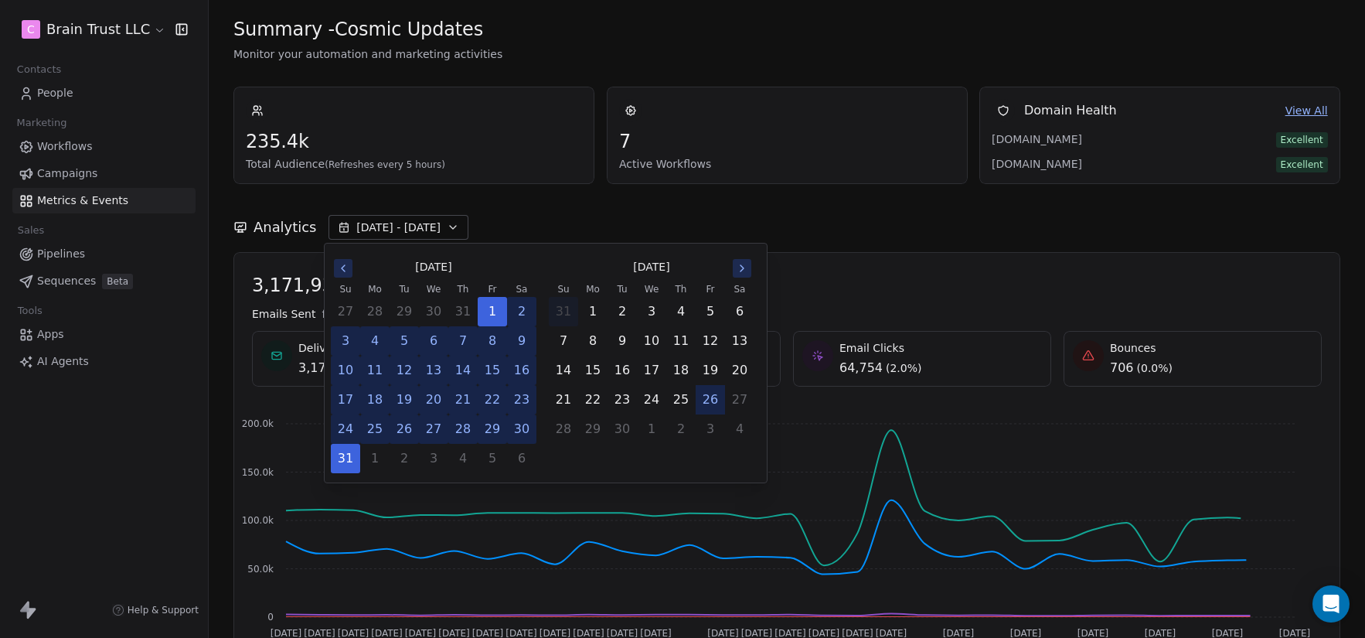
click at [827, 242] on div "Analytics [DATE] - [DATE]" at bounding box center [786, 218] width 1107 height 68
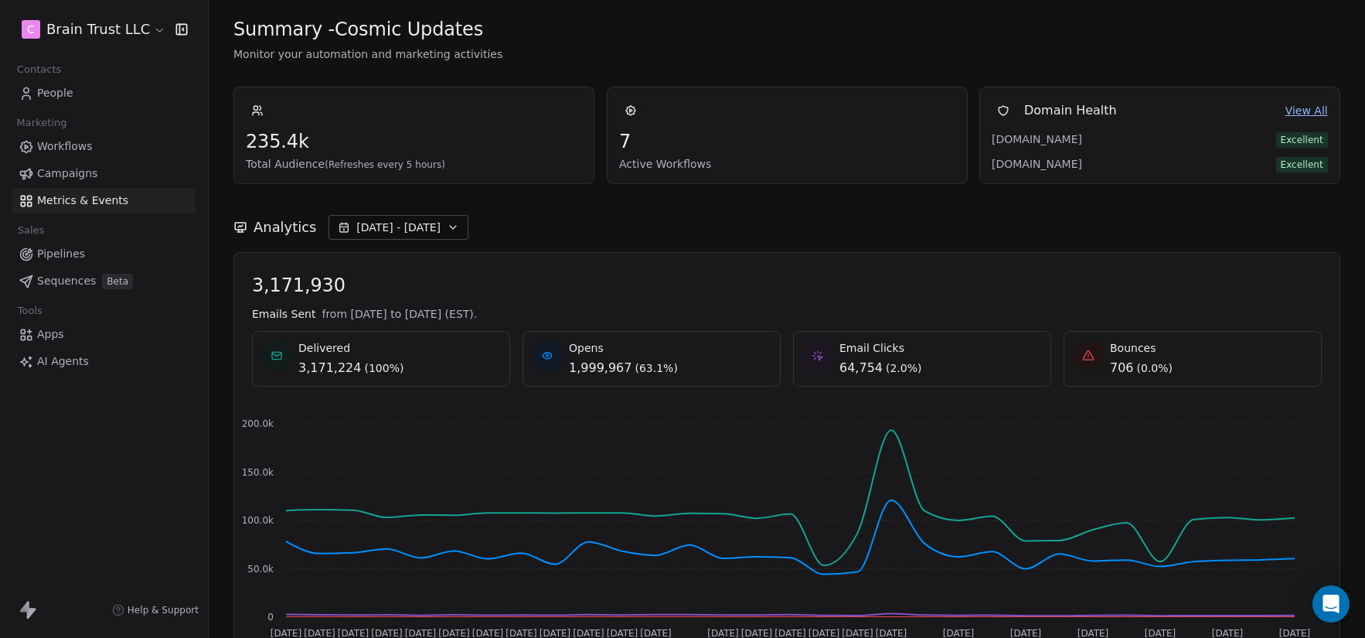
click at [421, 223] on span "[DATE] - [DATE]" at bounding box center [398, 227] width 84 height 15
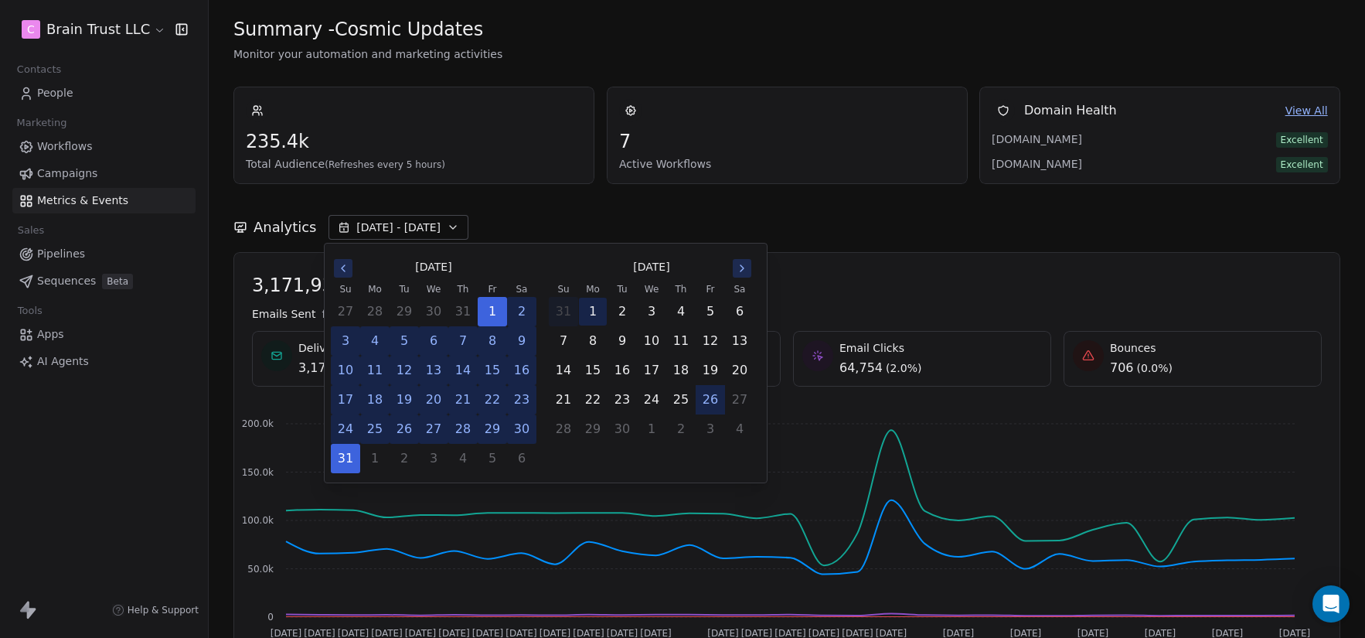
click at [596, 315] on button "1" at bounding box center [593, 312] width 28 height 28
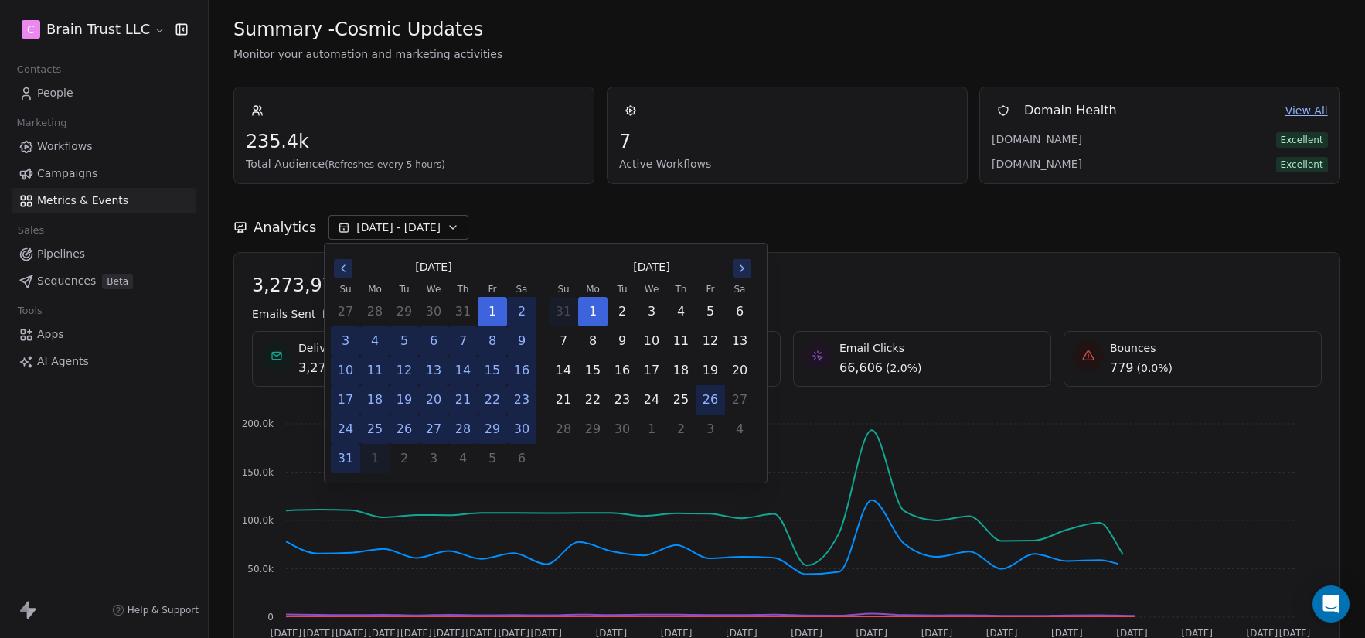
click at [719, 400] on button "26" at bounding box center [711, 400] width 28 height 28
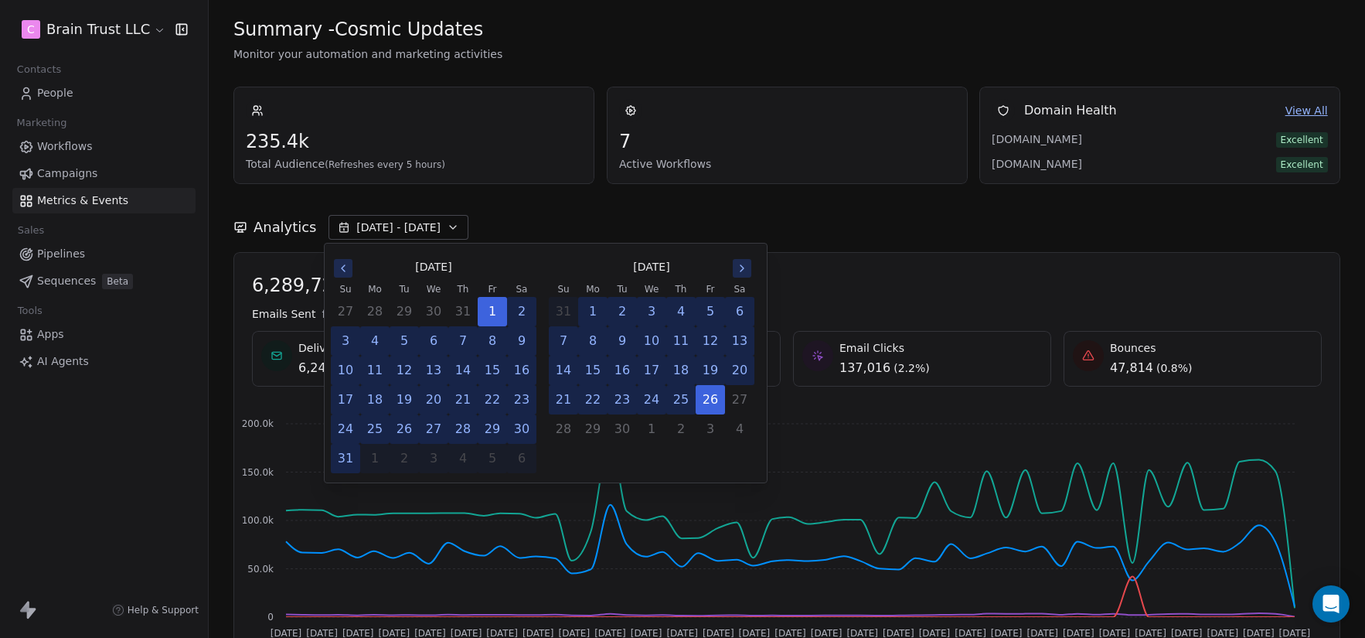
click at [844, 237] on div "Analytics [DATE] - [DATE]" at bounding box center [786, 227] width 1107 height 25
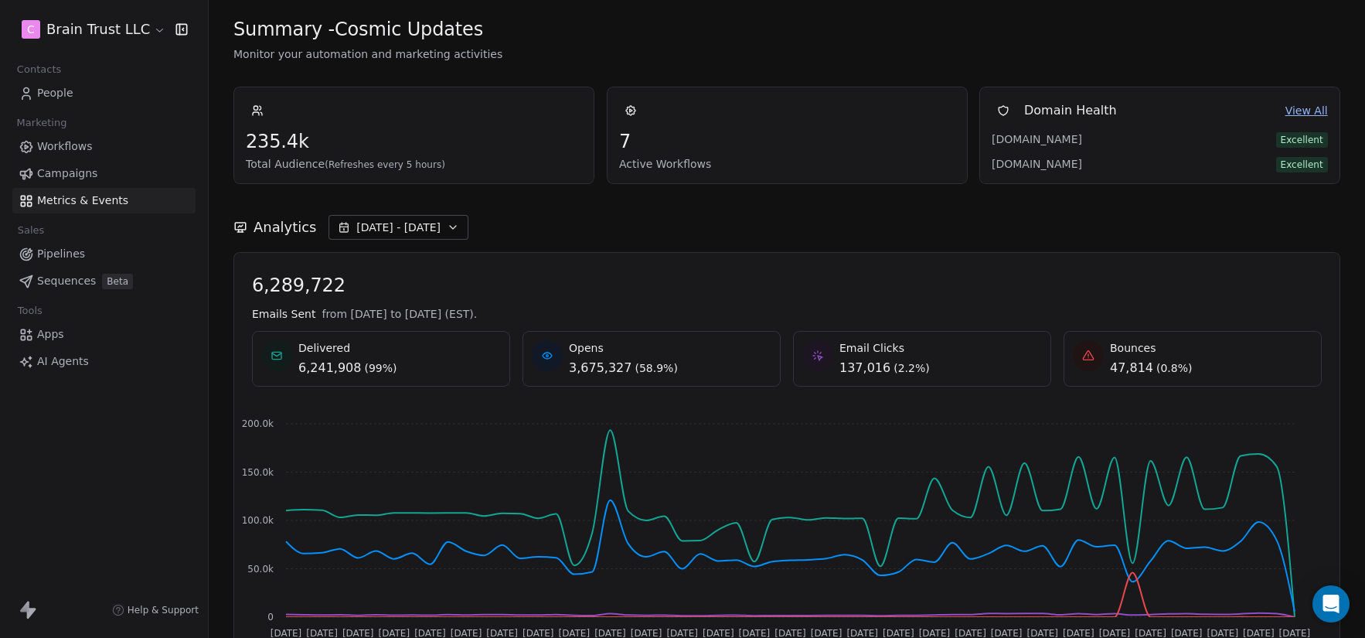
click at [447, 229] on icon "button" at bounding box center [453, 227] width 12 height 12
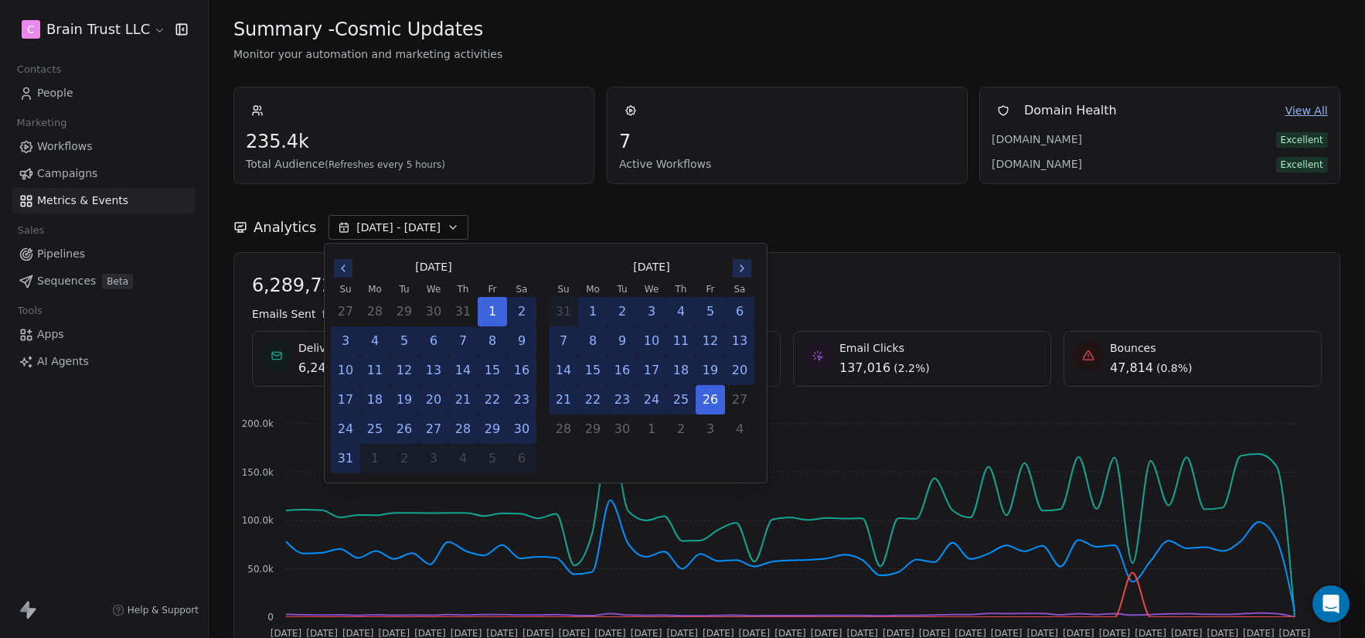
click at [591, 307] on button "1" at bounding box center [593, 312] width 28 height 28
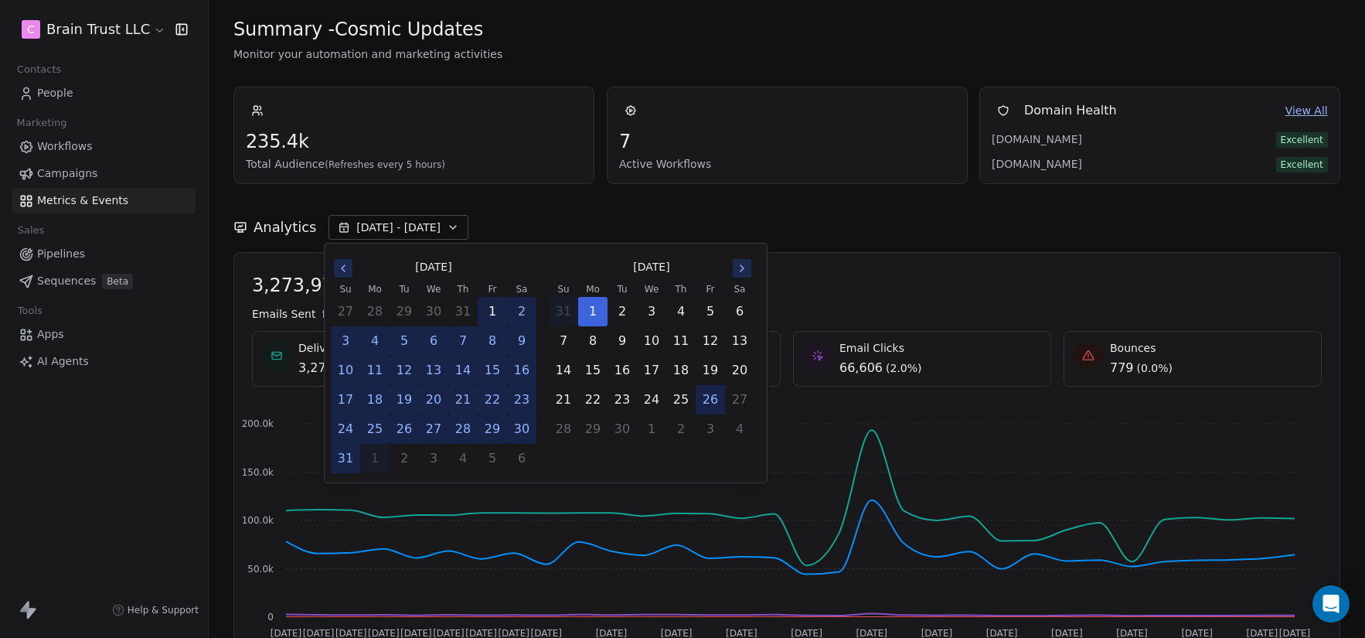
click at [502, 309] on button "1" at bounding box center [493, 312] width 28 height 28
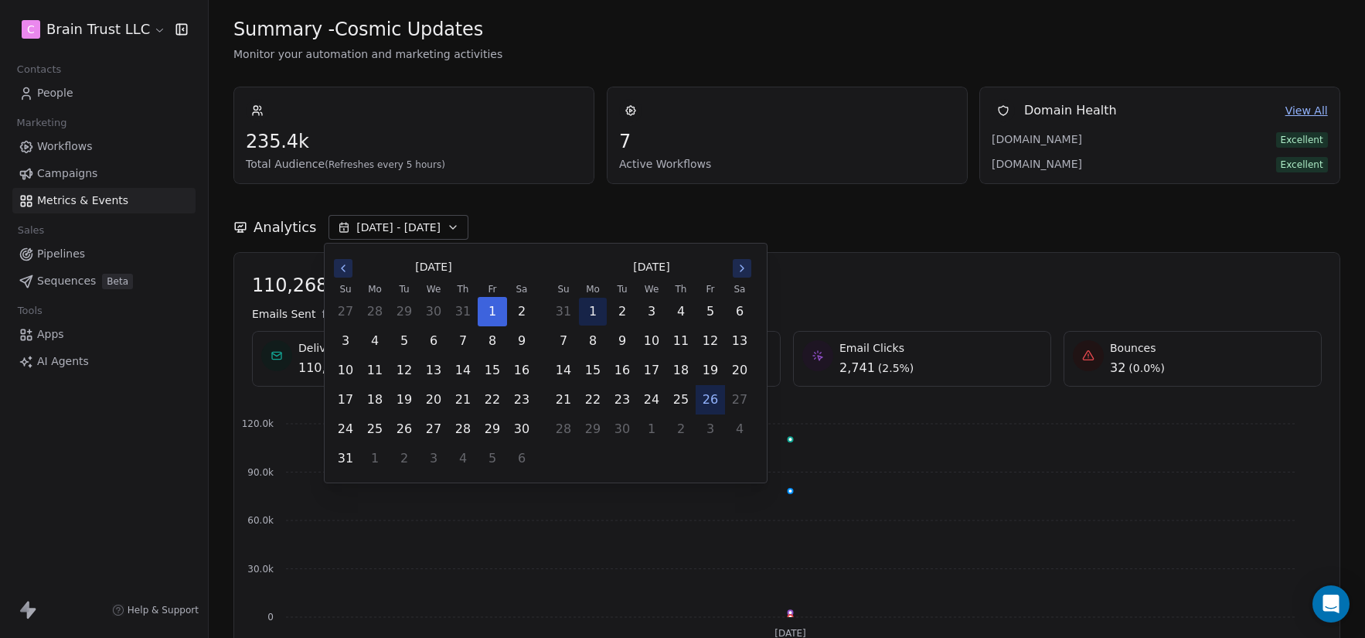
click at [589, 308] on button "1" at bounding box center [593, 312] width 28 height 28
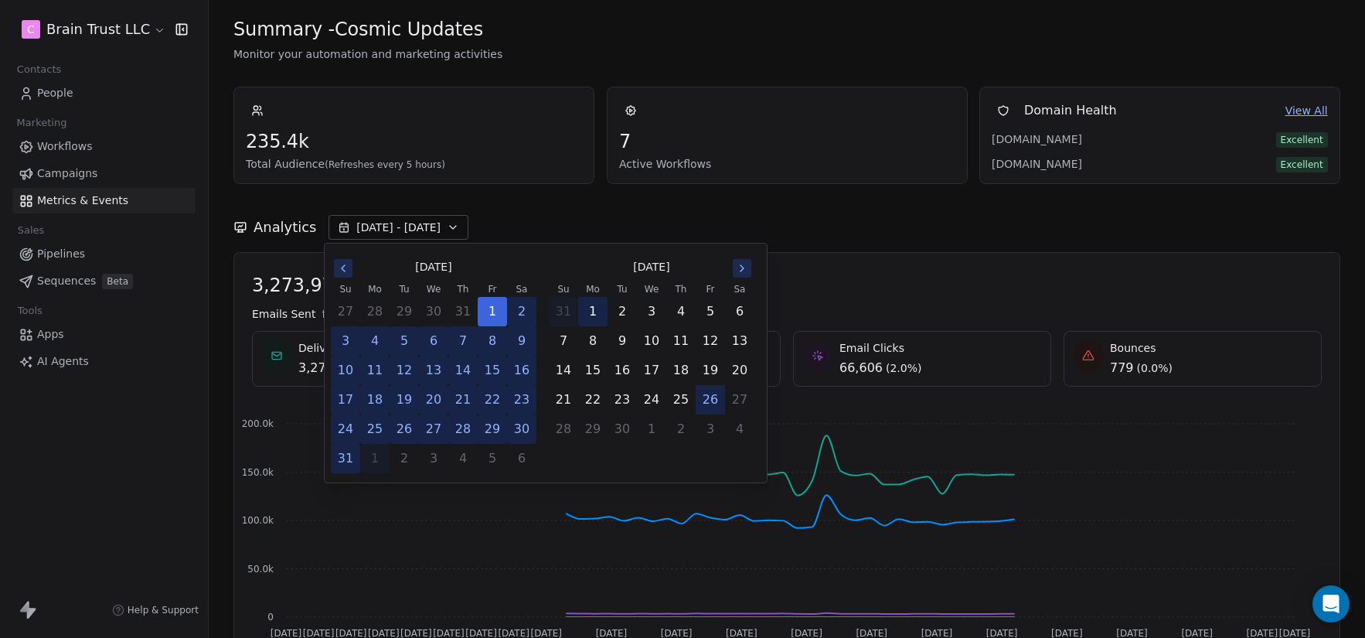
click at [589, 308] on button "1" at bounding box center [593, 312] width 28 height 28
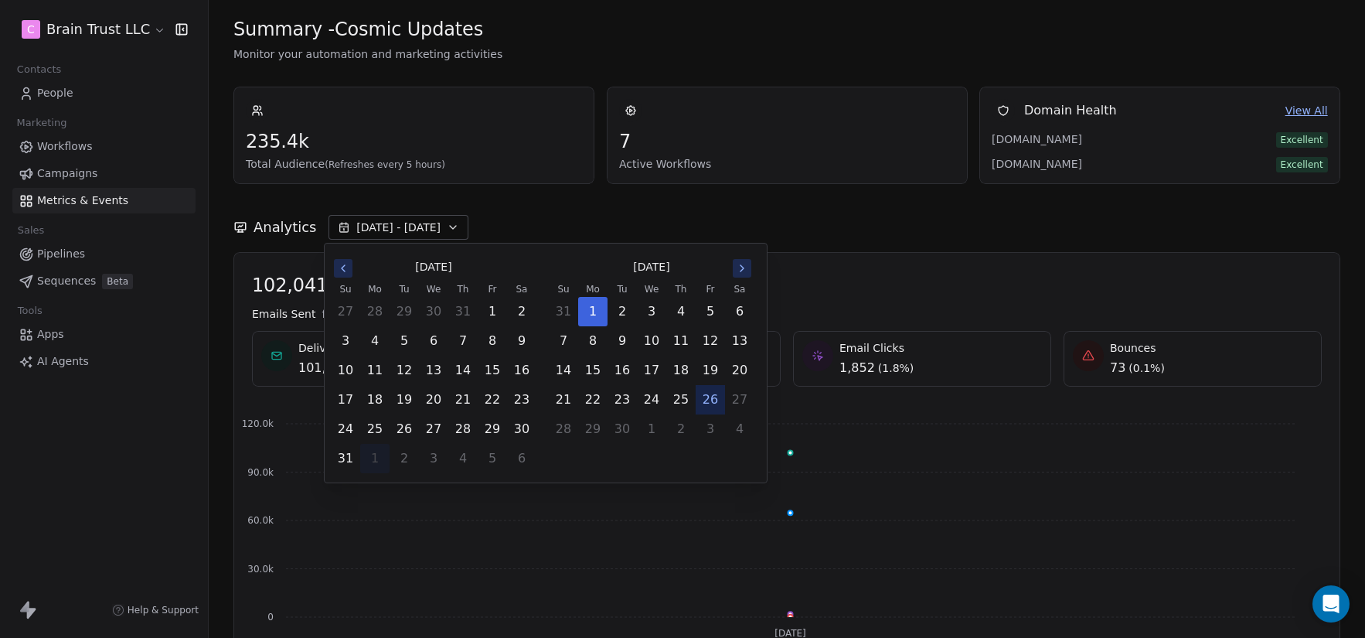
click at [708, 402] on button "26" at bounding box center [711, 400] width 28 height 28
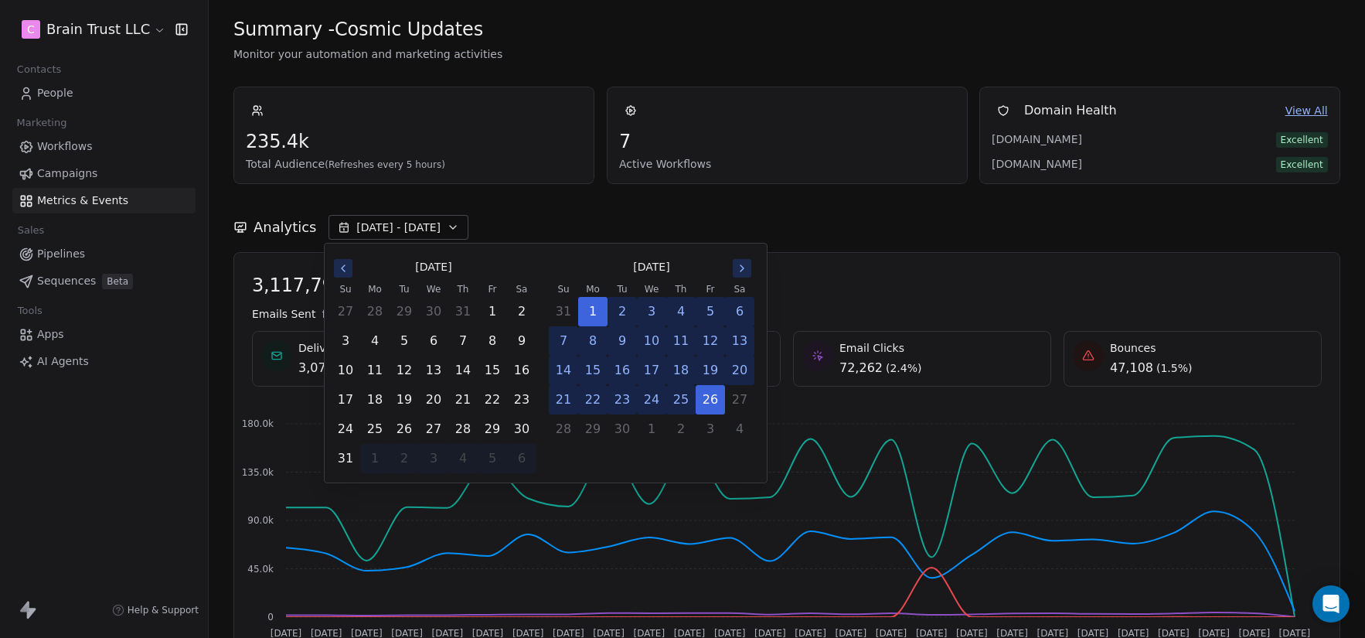
click at [882, 225] on div "Analytics [DATE] - [DATE]" at bounding box center [786, 227] width 1107 height 25
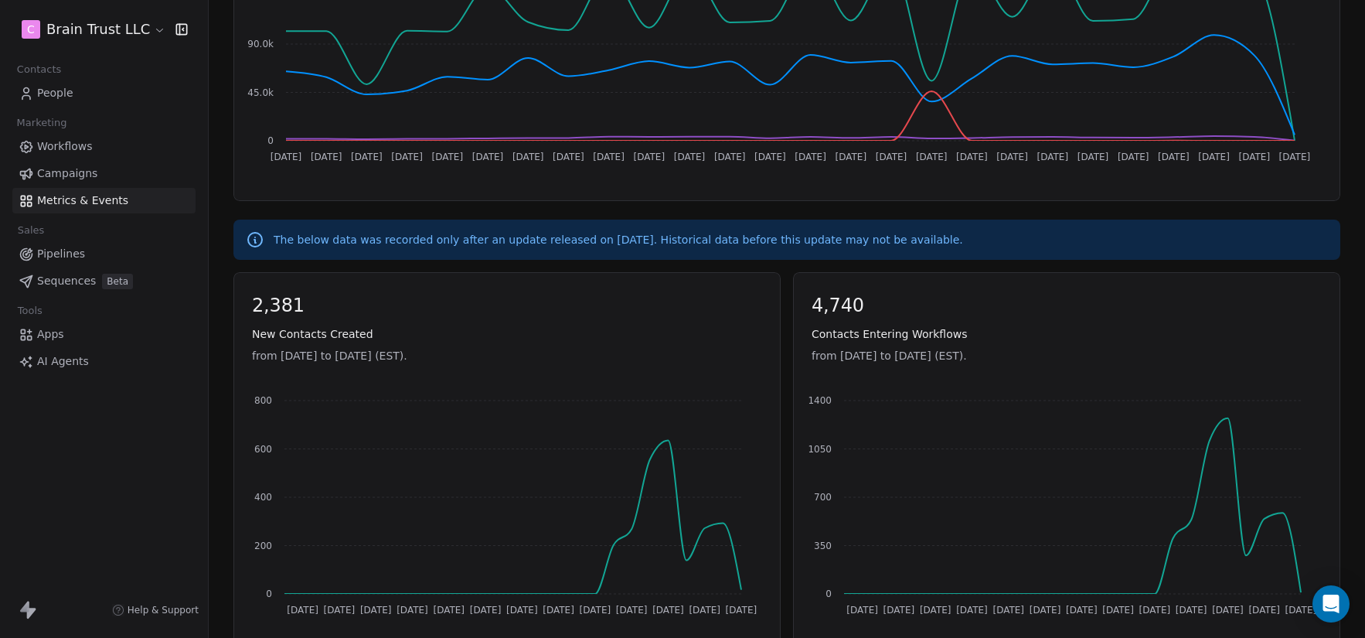
scroll to position [479, 0]
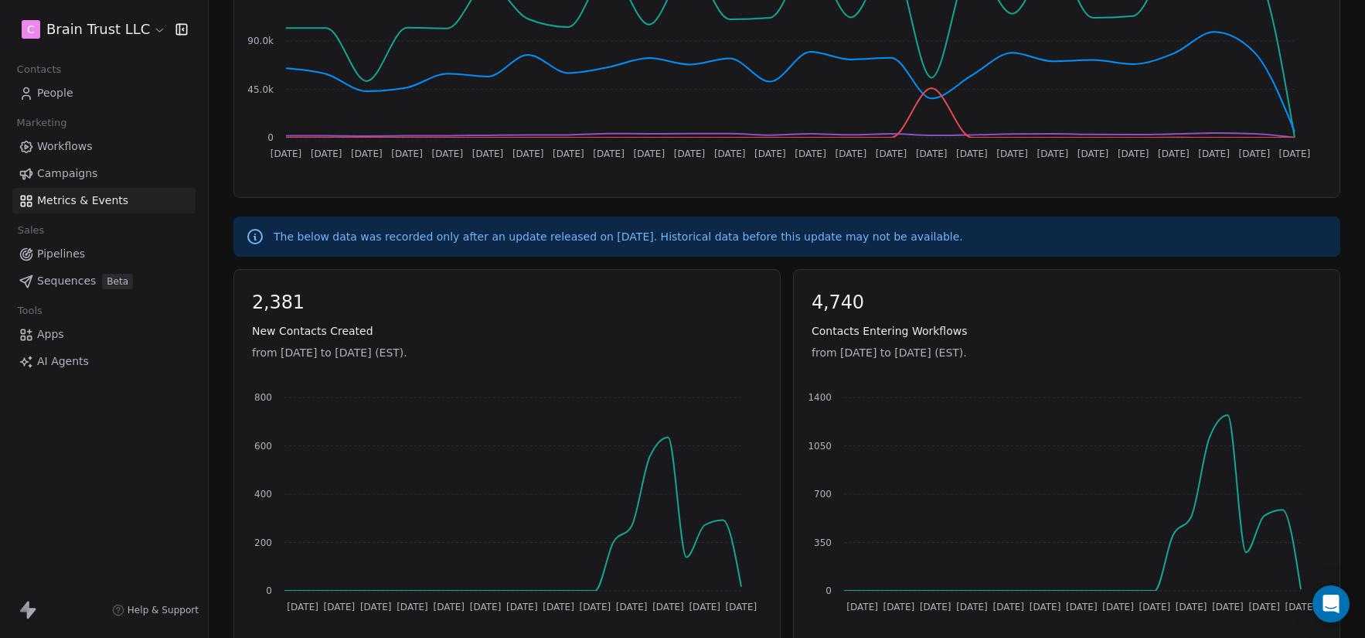
click at [63, 334] on span "Apps" at bounding box center [50, 334] width 27 height 16
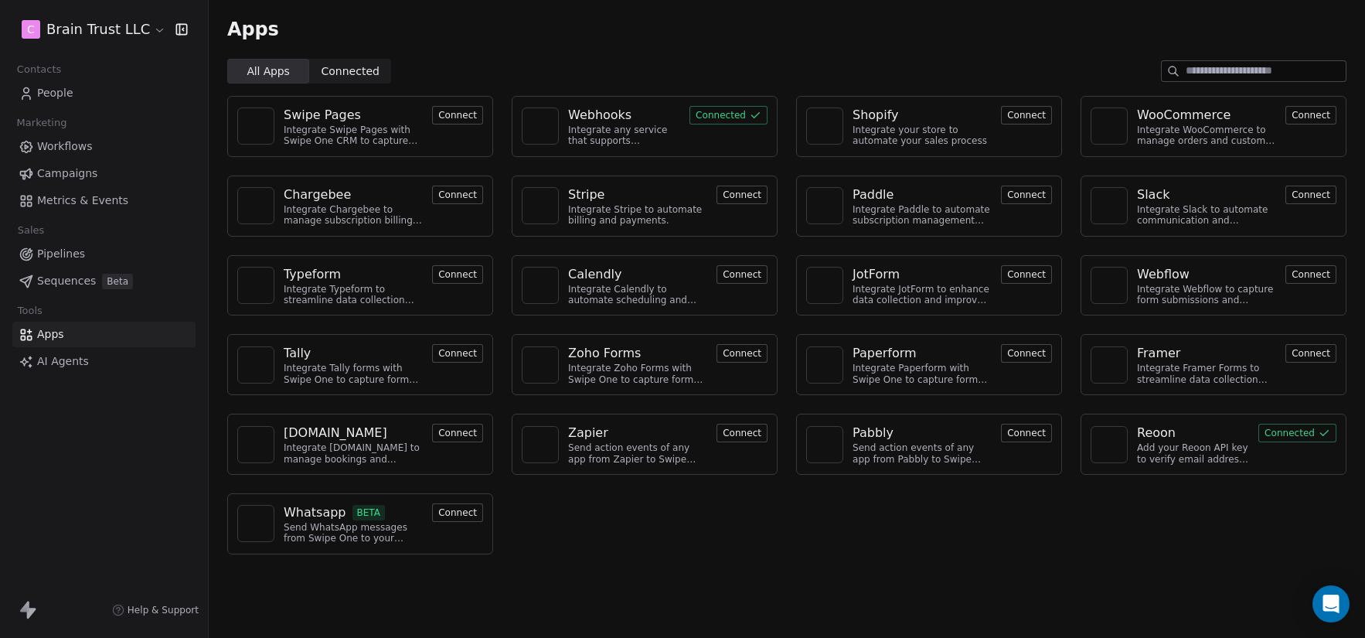
click at [57, 361] on span "AI Agents" at bounding box center [63, 361] width 52 height 16
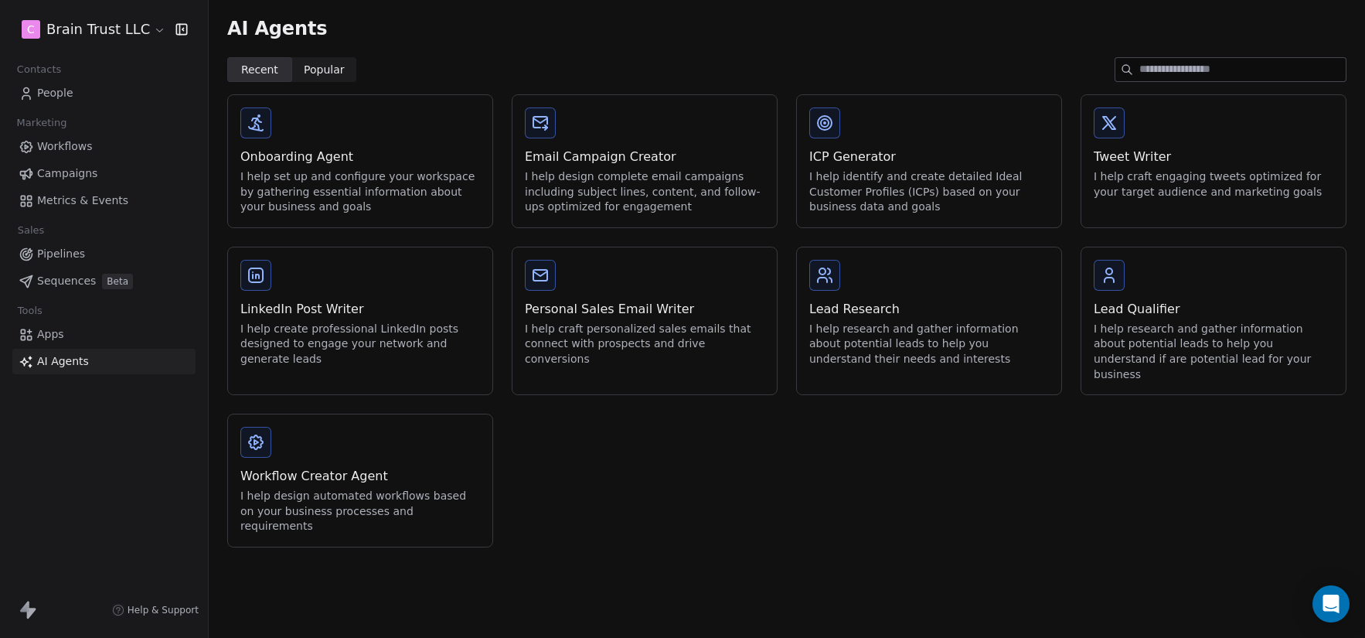
click at [347, 72] on span "Popular Popular" at bounding box center [324, 69] width 65 height 25
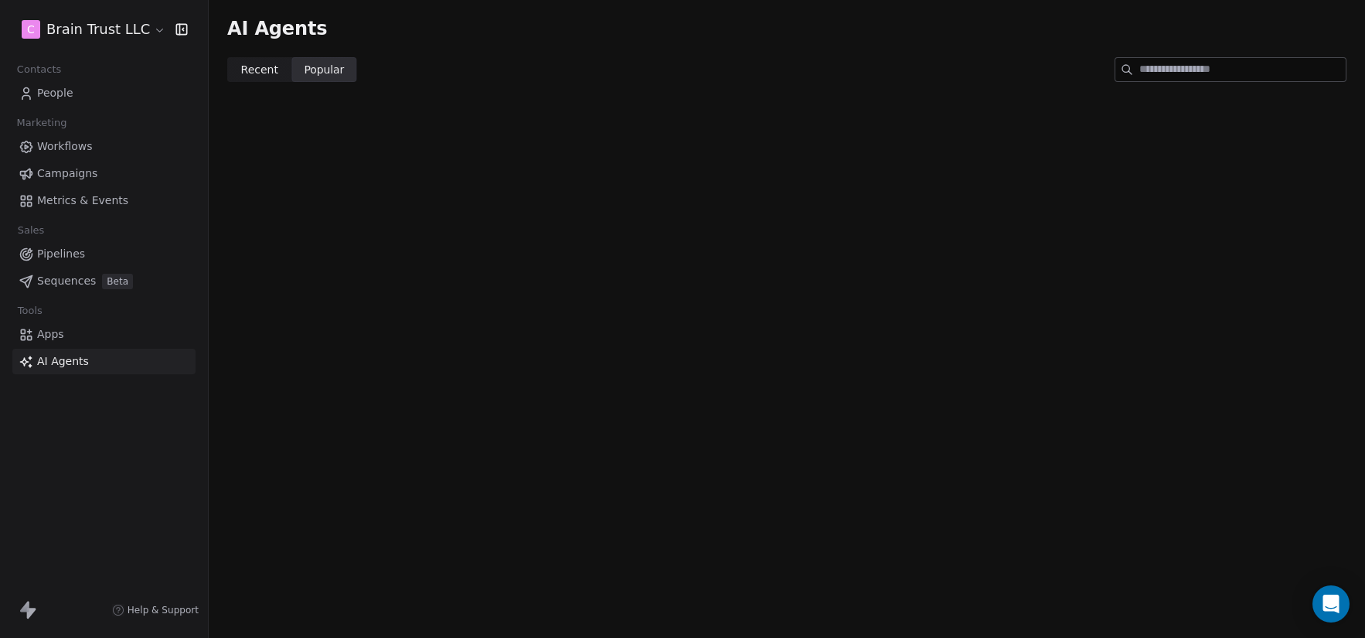
click at [247, 64] on span "Recent" at bounding box center [259, 70] width 37 height 16
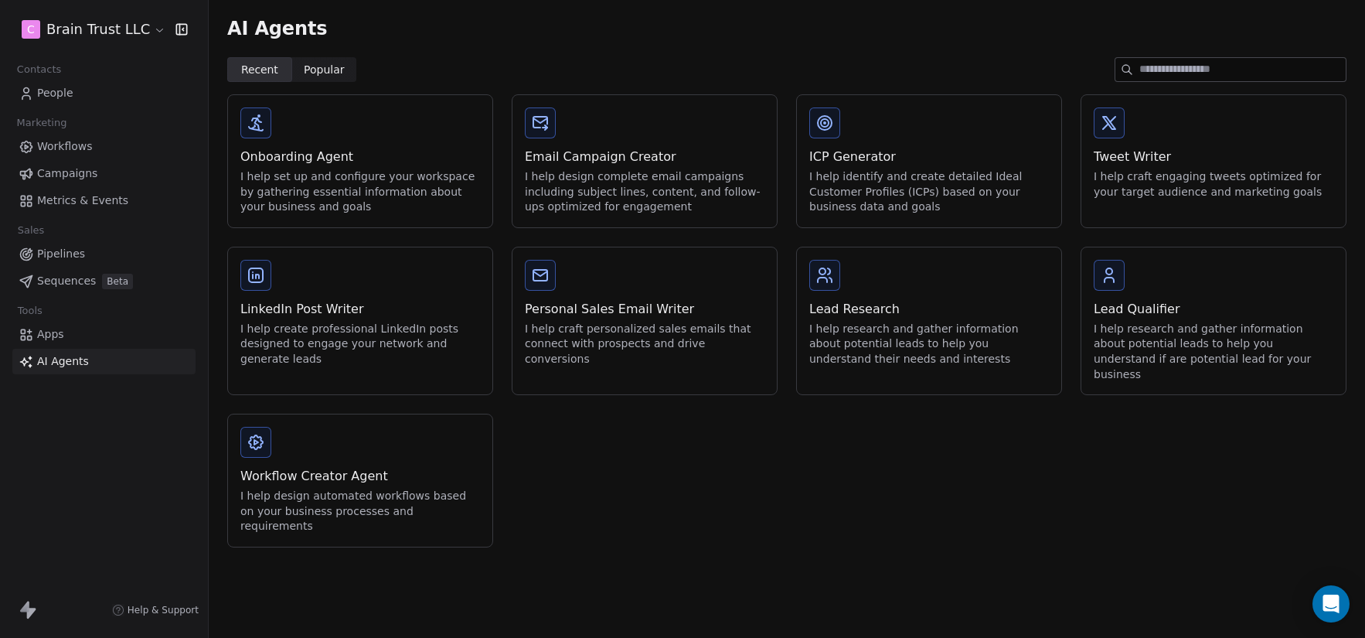
click at [36, 90] on link "People" at bounding box center [103, 93] width 183 height 26
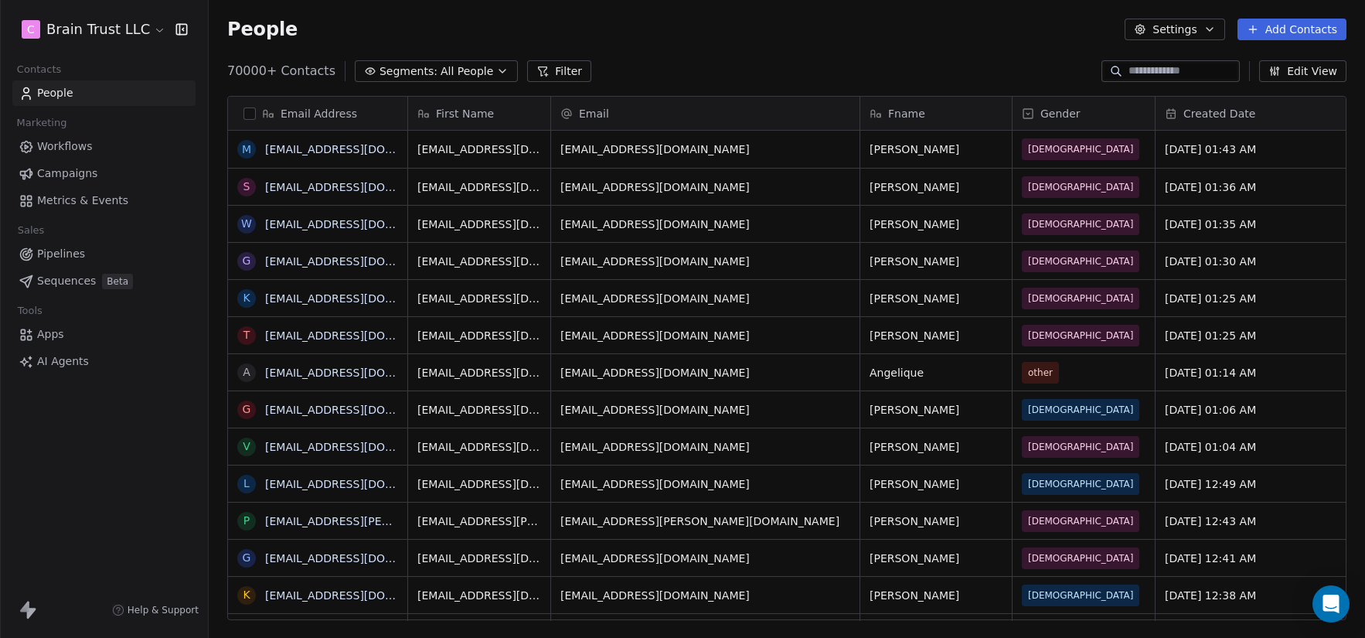
scroll to position [550, 1145]
click at [63, 151] on span "Workflows" at bounding box center [65, 146] width 56 height 16
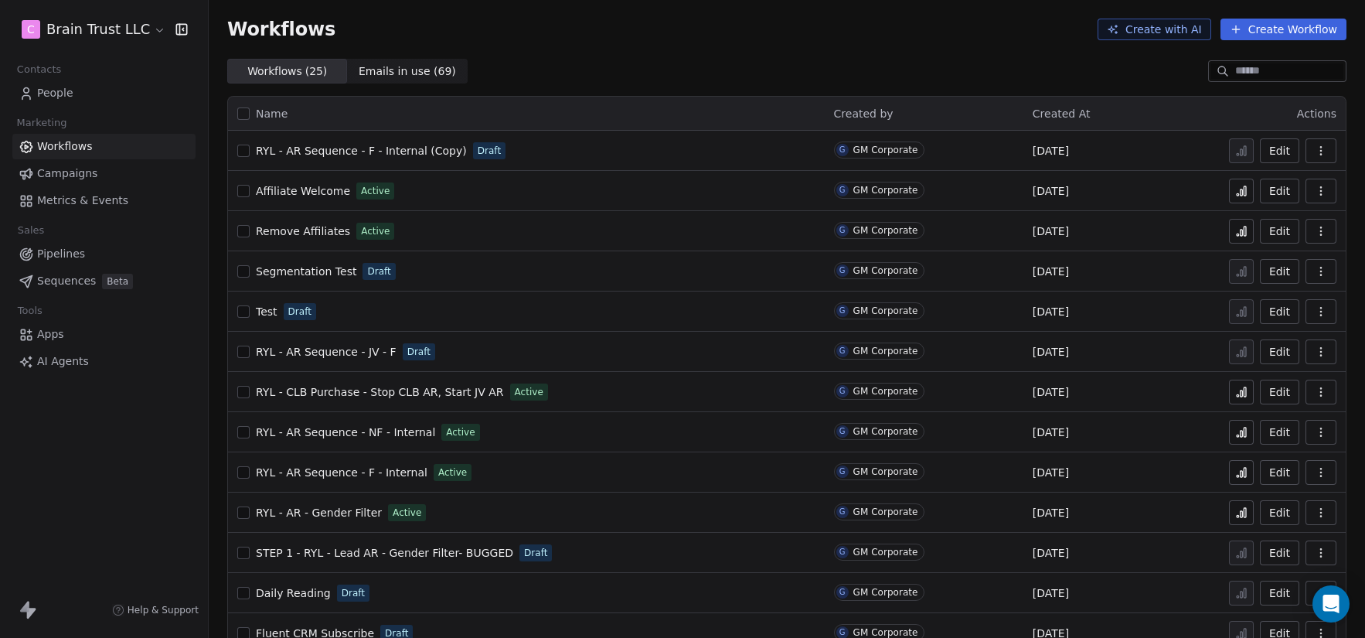
click at [125, 206] on link "Metrics & Events" at bounding box center [103, 201] width 183 height 26
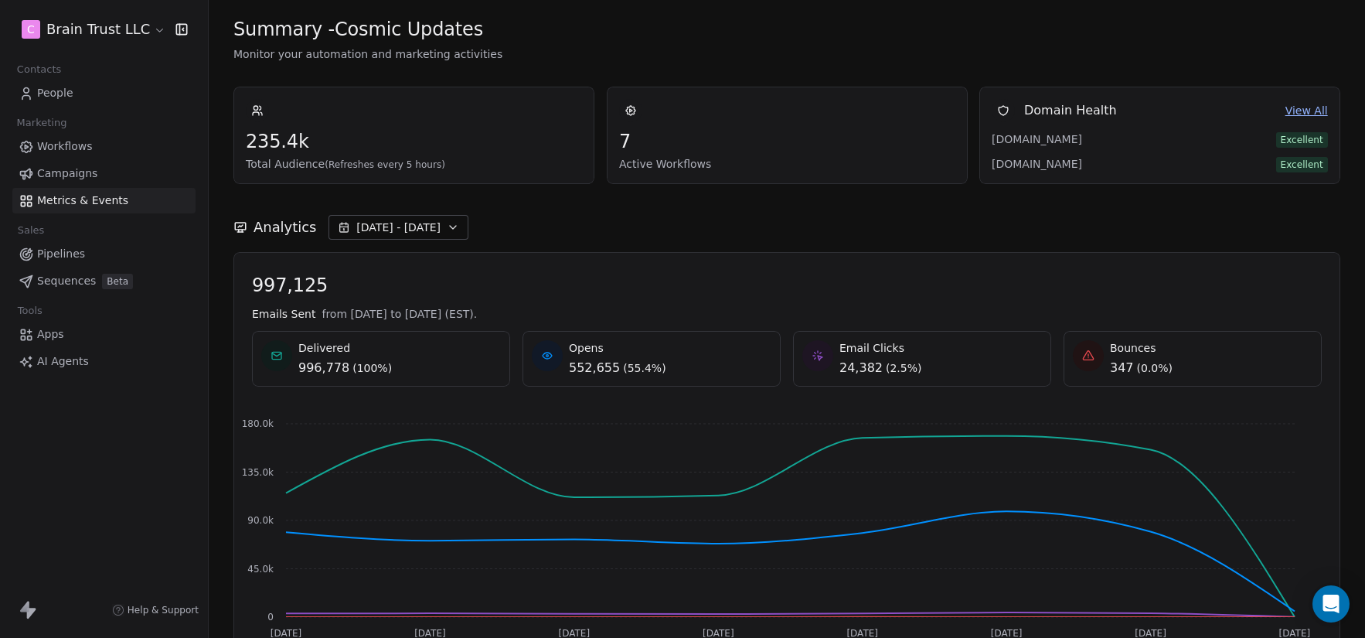
click at [455, 230] on button "[DATE] - [DATE]" at bounding box center [399, 227] width 140 height 25
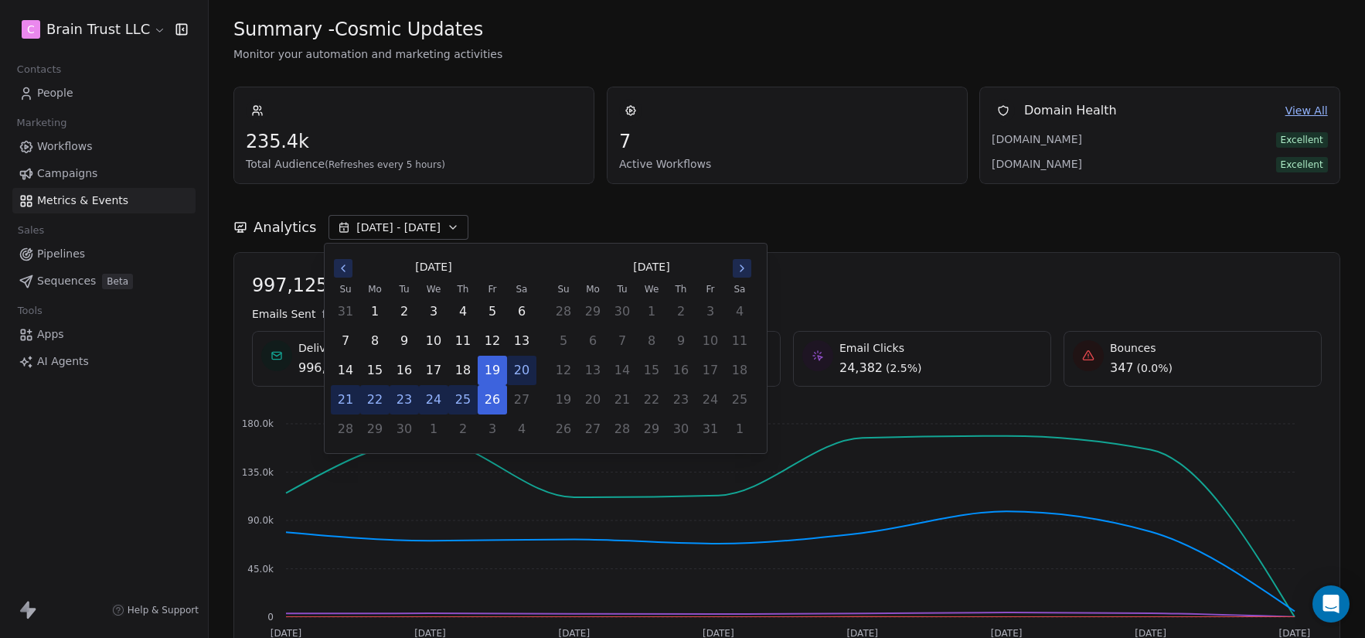
click at [339, 257] on div "[DATE]" at bounding box center [434, 267] width 206 height 29
click at [339, 264] on icon "Go to the Previous Month" at bounding box center [343, 268] width 12 height 12
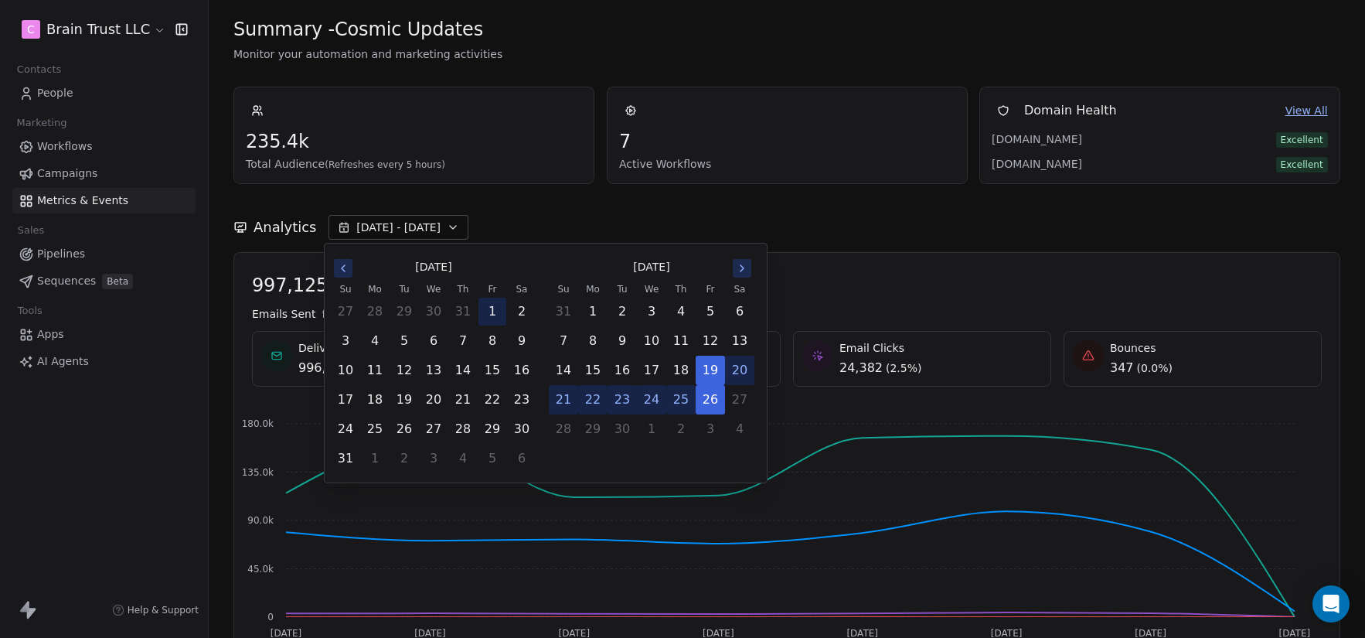
click at [495, 313] on button "1" at bounding box center [493, 312] width 28 height 28
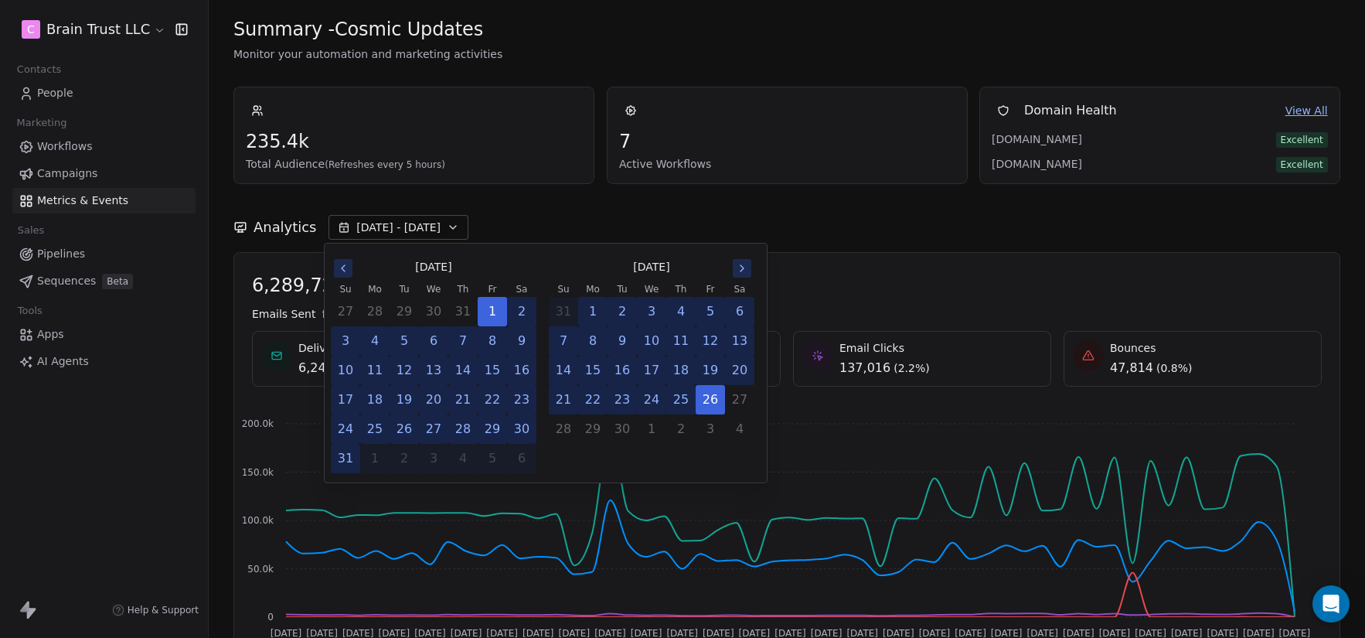
click at [353, 458] on button "31" at bounding box center [346, 459] width 28 height 28
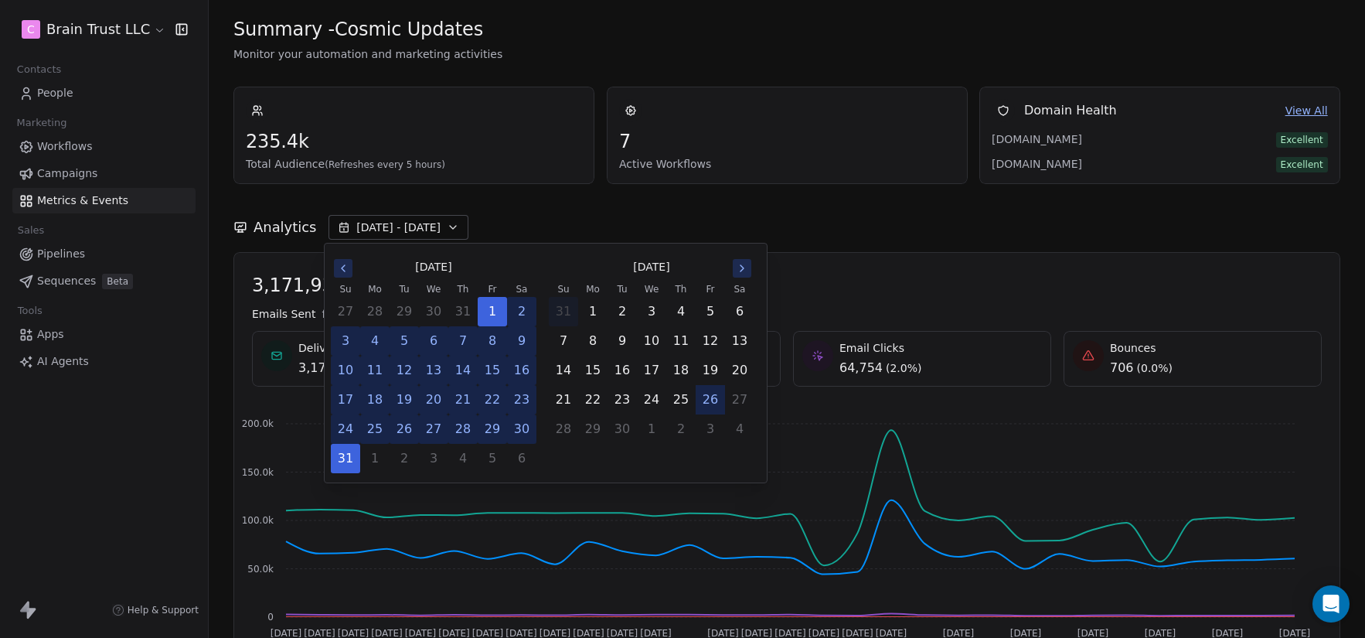
click at [580, 231] on div "Analytics [DATE] - [DATE]" at bounding box center [786, 227] width 1107 height 25
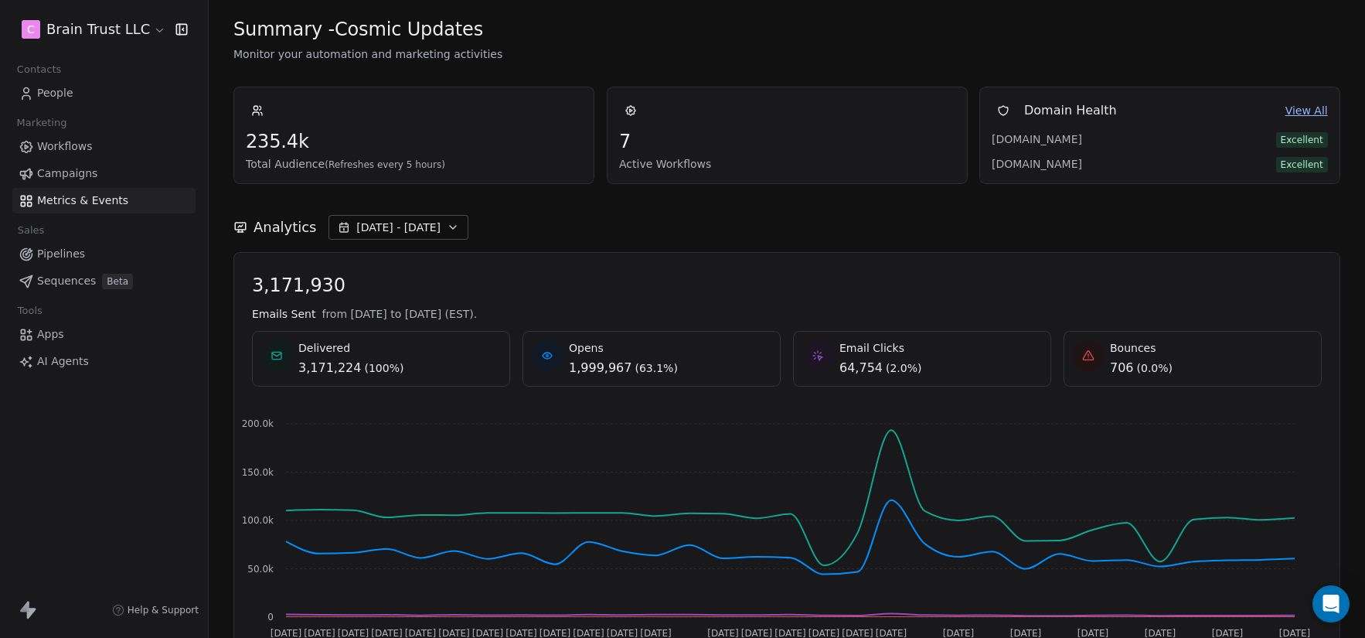
click at [447, 232] on icon "button" at bounding box center [453, 227] width 12 height 12
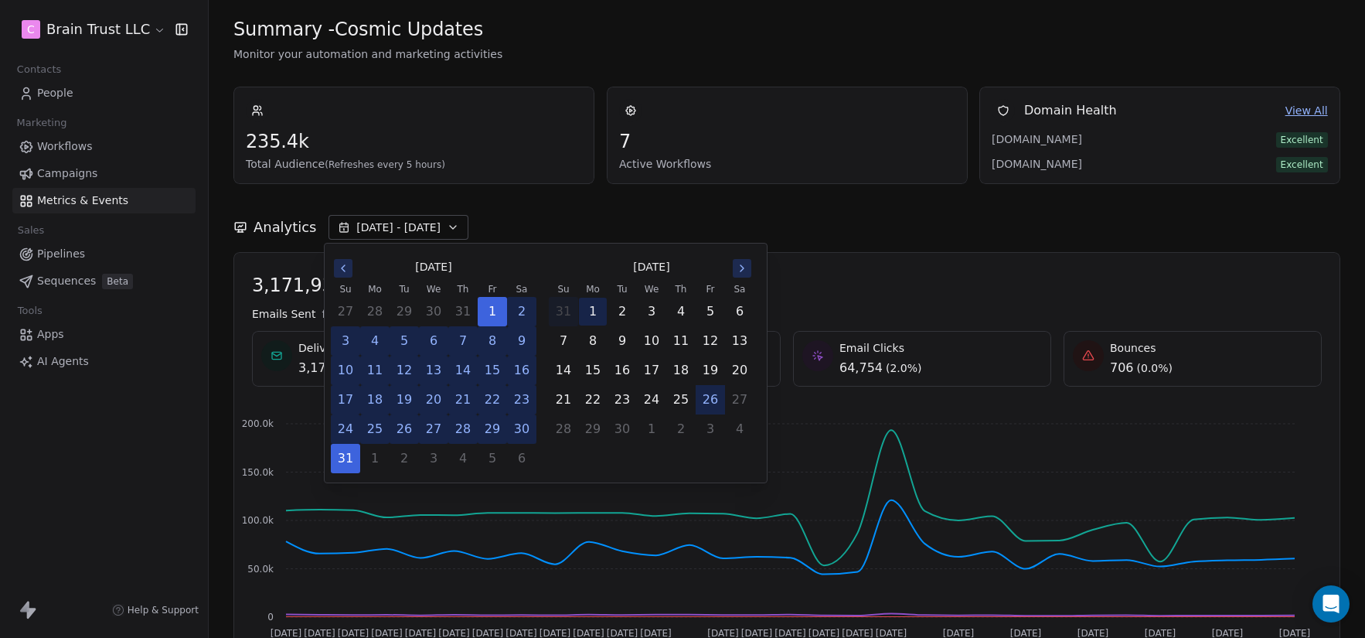
click at [591, 312] on button "1" at bounding box center [593, 312] width 28 height 28
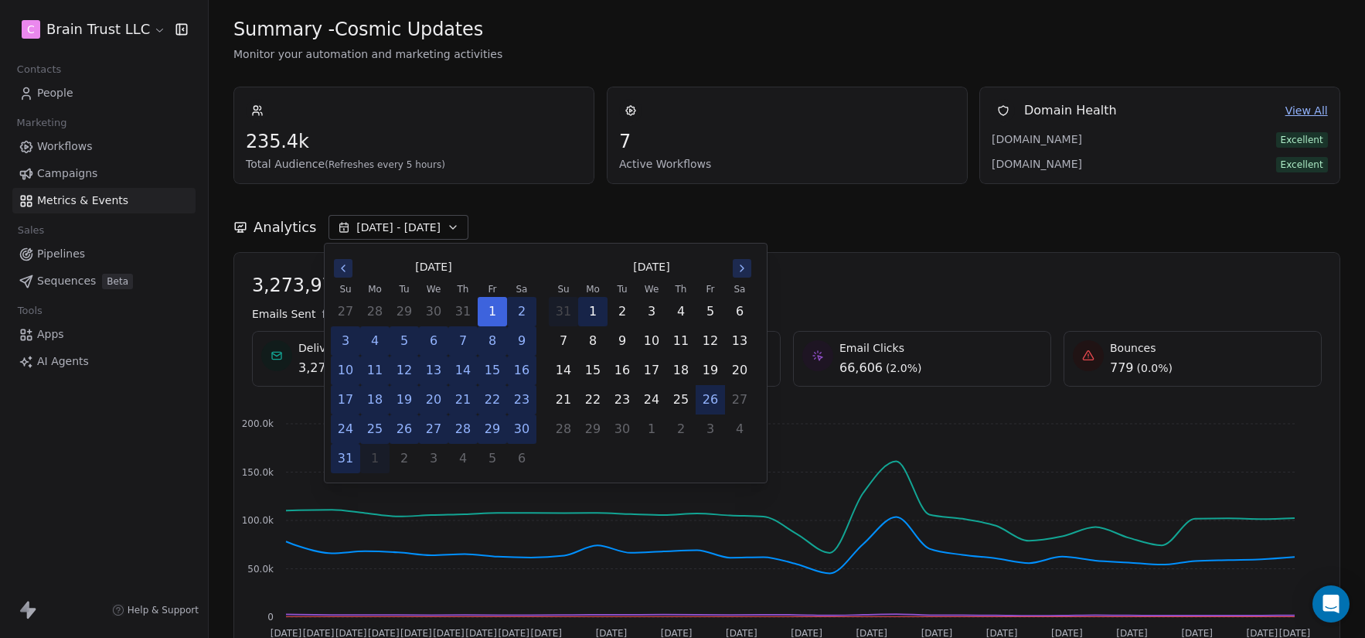
click at [591, 312] on button "1" at bounding box center [593, 312] width 28 height 28
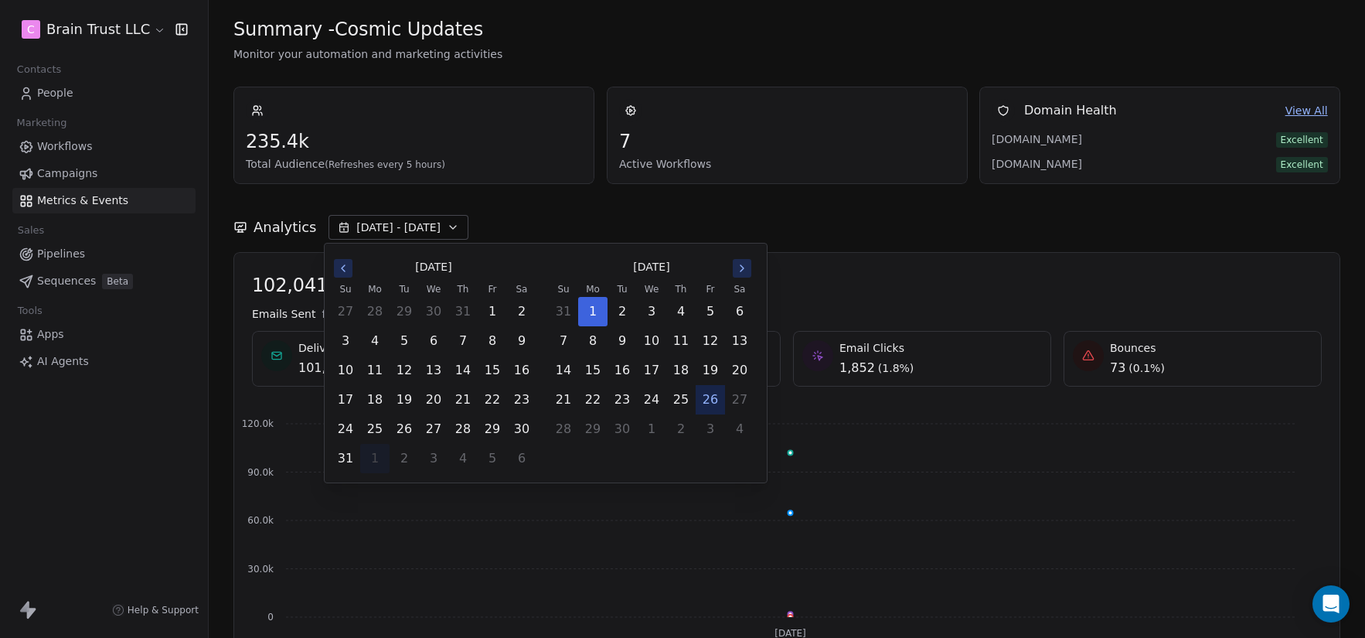
click at [714, 403] on button "26" at bounding box center [711, 400] width 28 height 28
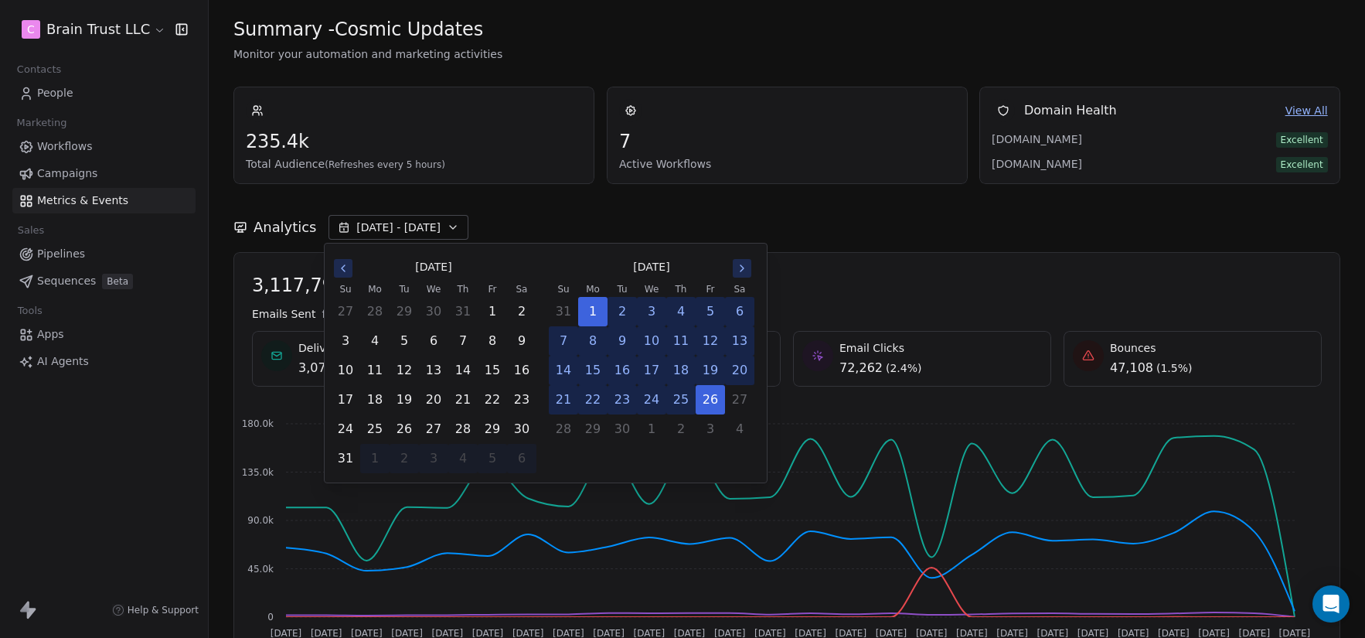
click at [639, 228] on div "Analytics [DATE] - [DATE]" at bounding box center [786, 227] width 1107 height 25
